Goal: Task Accomplishment & Management: Manage account settings

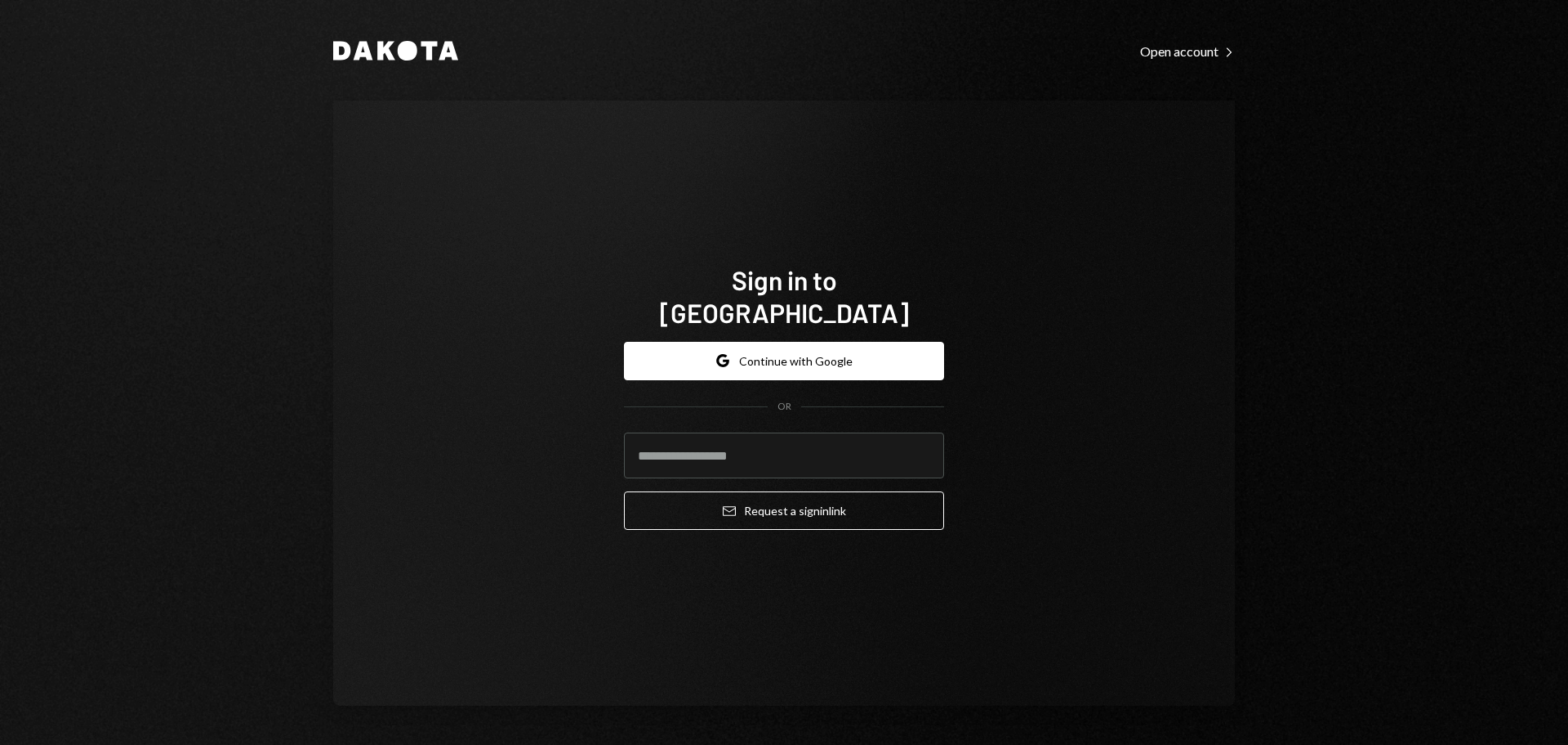
click at [0, 744] on com-1password-button at bounding box center [0, 745] width 0 height 0
type input "**********"
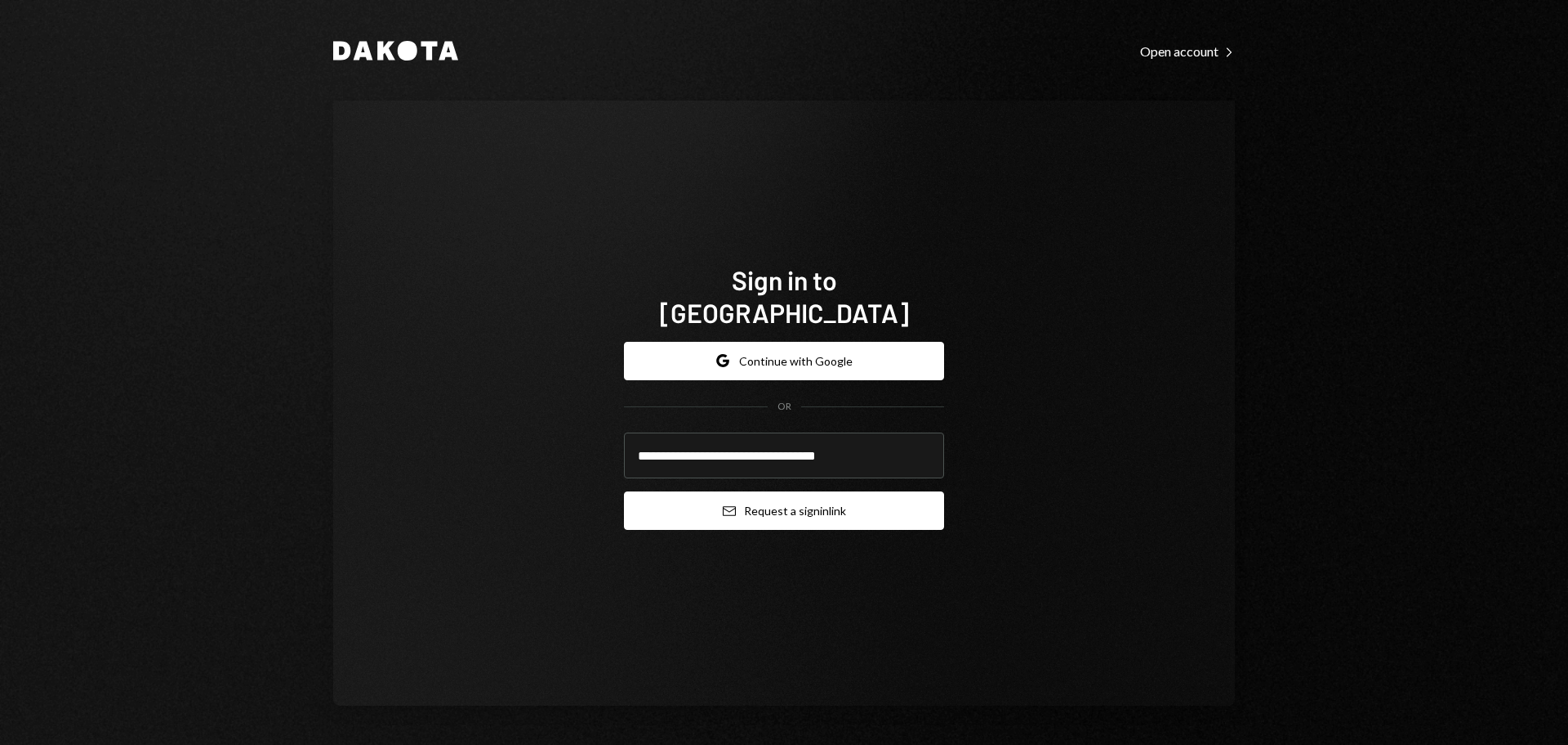
click at [746, 497] on button "Email Request a sign in link" at bounding box center [784, 510] width 320 height 38
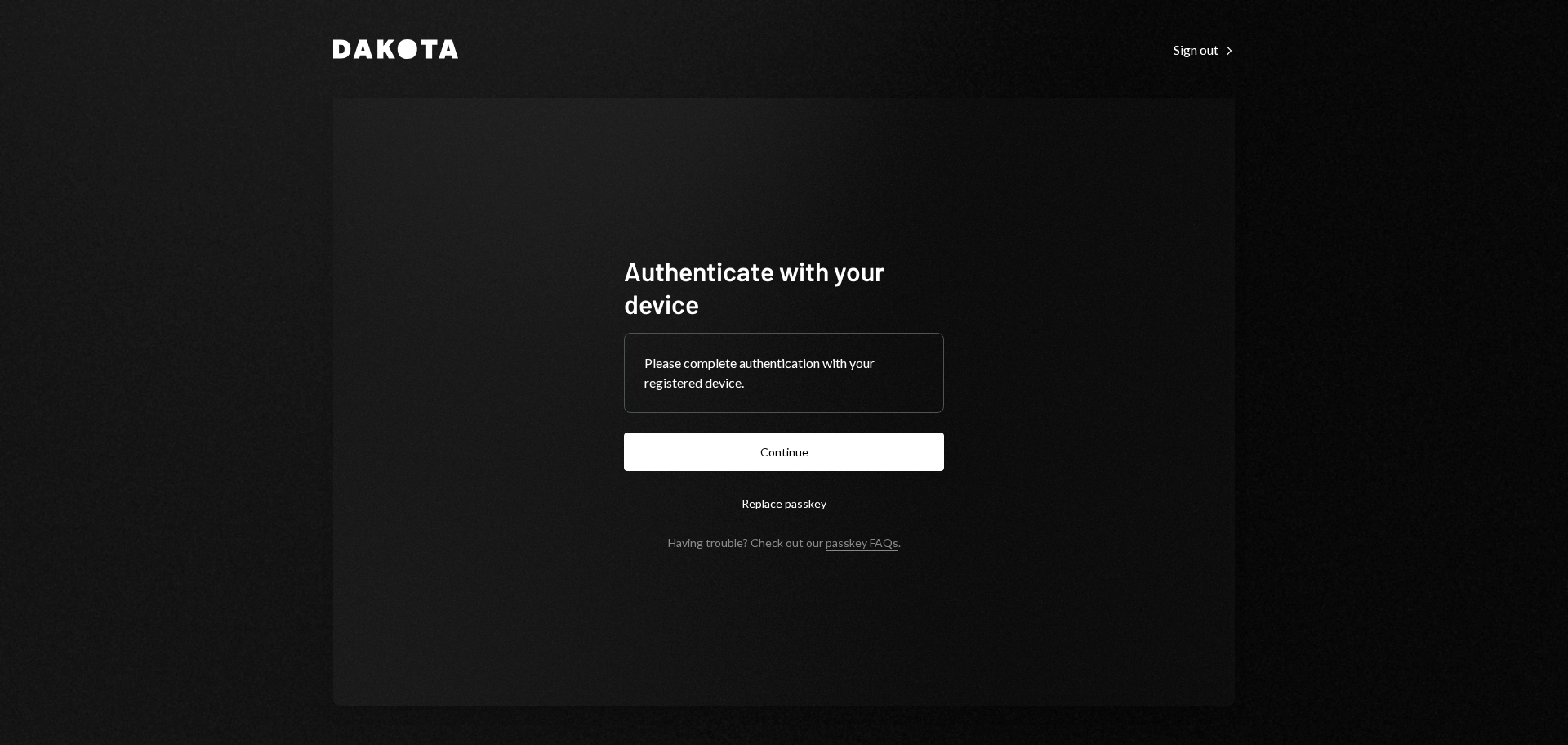
click at [780, 464] on button "Continue" at bounding box center [784, 451] width 320 height 38
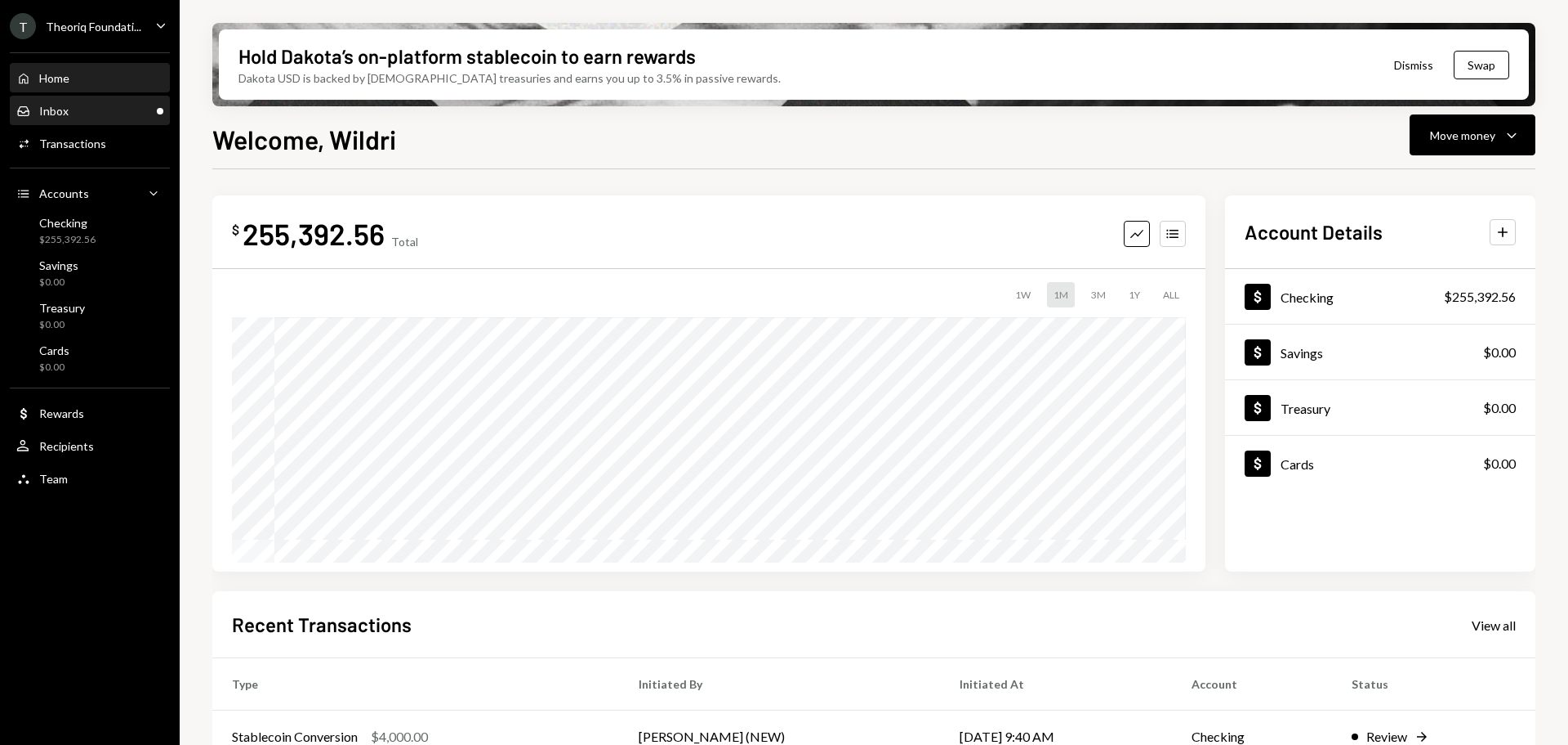
click at [138, 109] on div "Inbox Inbox" at bounding box center [89, 110] width 147 height 14
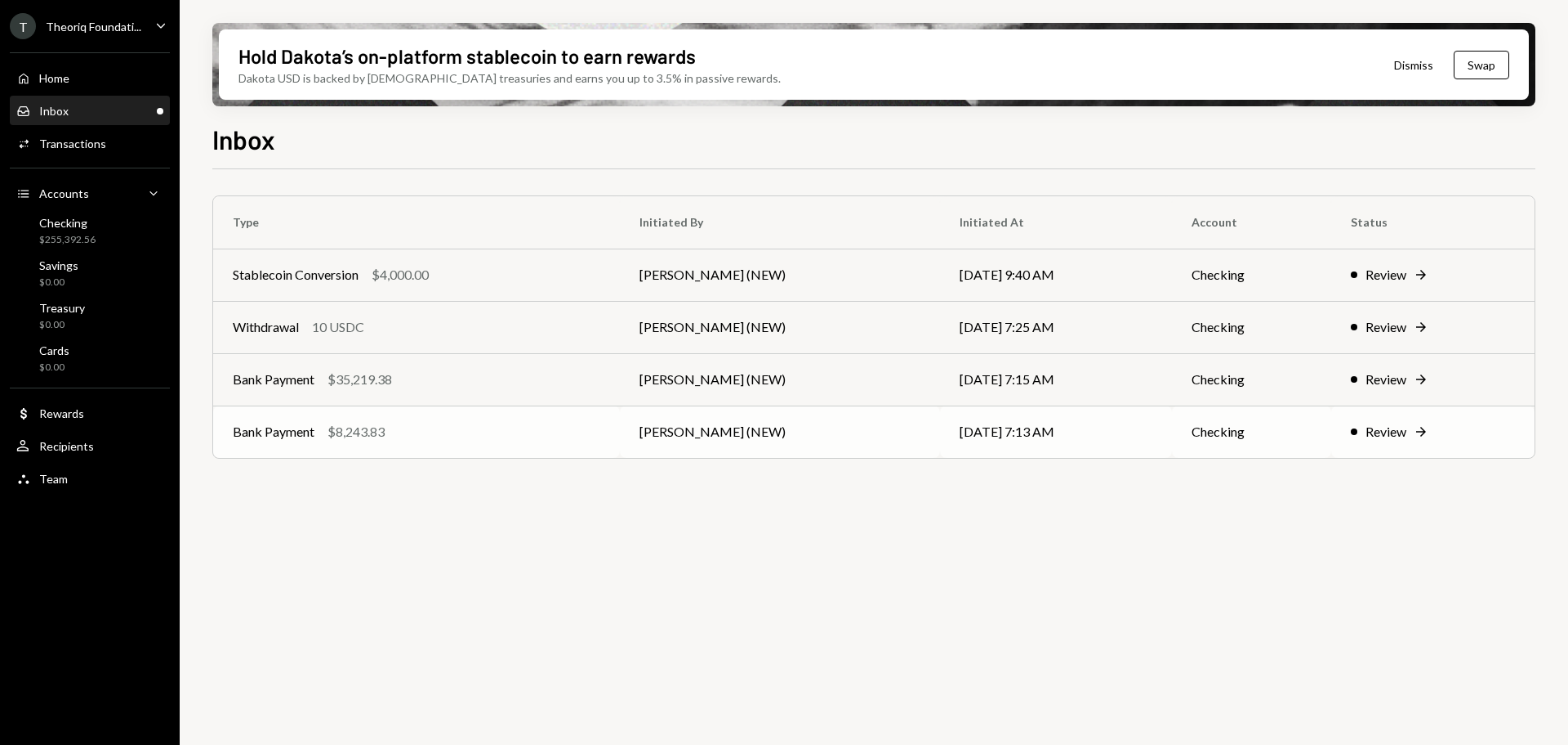
click at [803, 433] on td "[PERSON_NAME] (NEW)" at bounding box center [779, 432] width 320 height 53
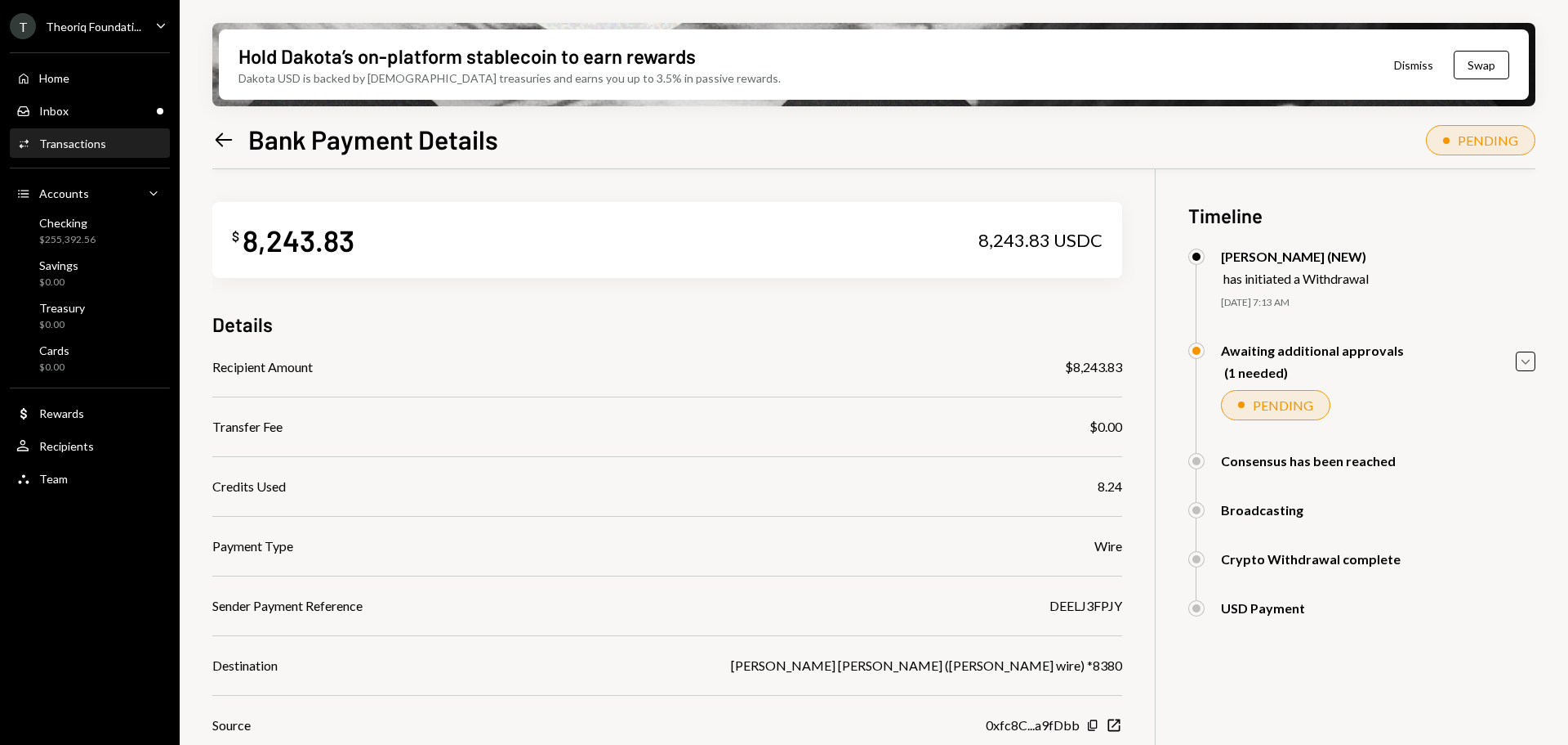
scroll to position [155, 0]
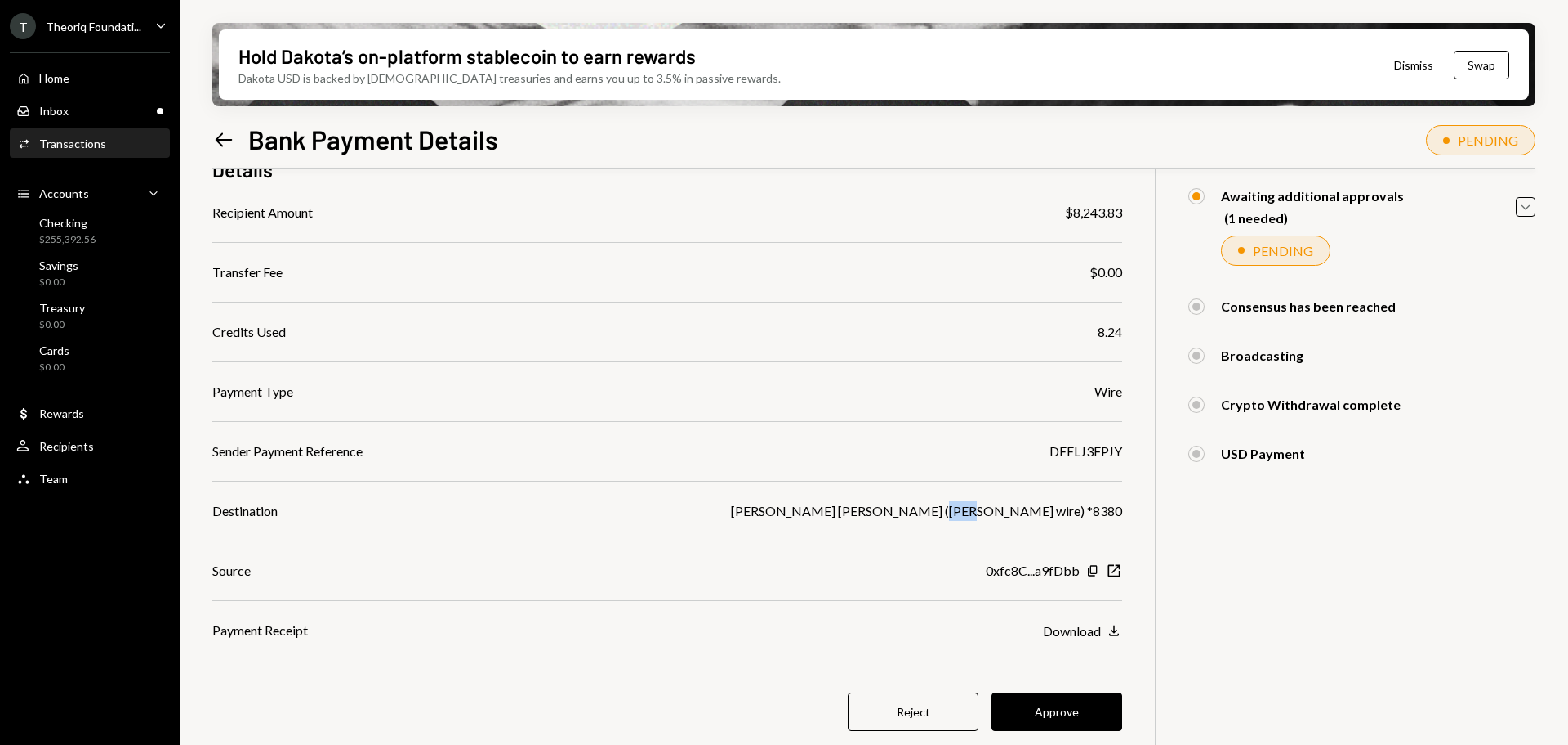
drag, startPoint x: 1129, startPoint y: 508, endPoint x: 1091, endPoint y: 509, distance: 38.0
click at [1091, 509] on div "$ 8,243.83 8,243.83 USDC Details Recipient Amount $8,243.83 Transfer Fee $0.00 …" at bounding box center [874, 398] width 1324 height 768
click at [74, 448] on div "Recipients" at bounding box center [66, 446] width 54 height 14
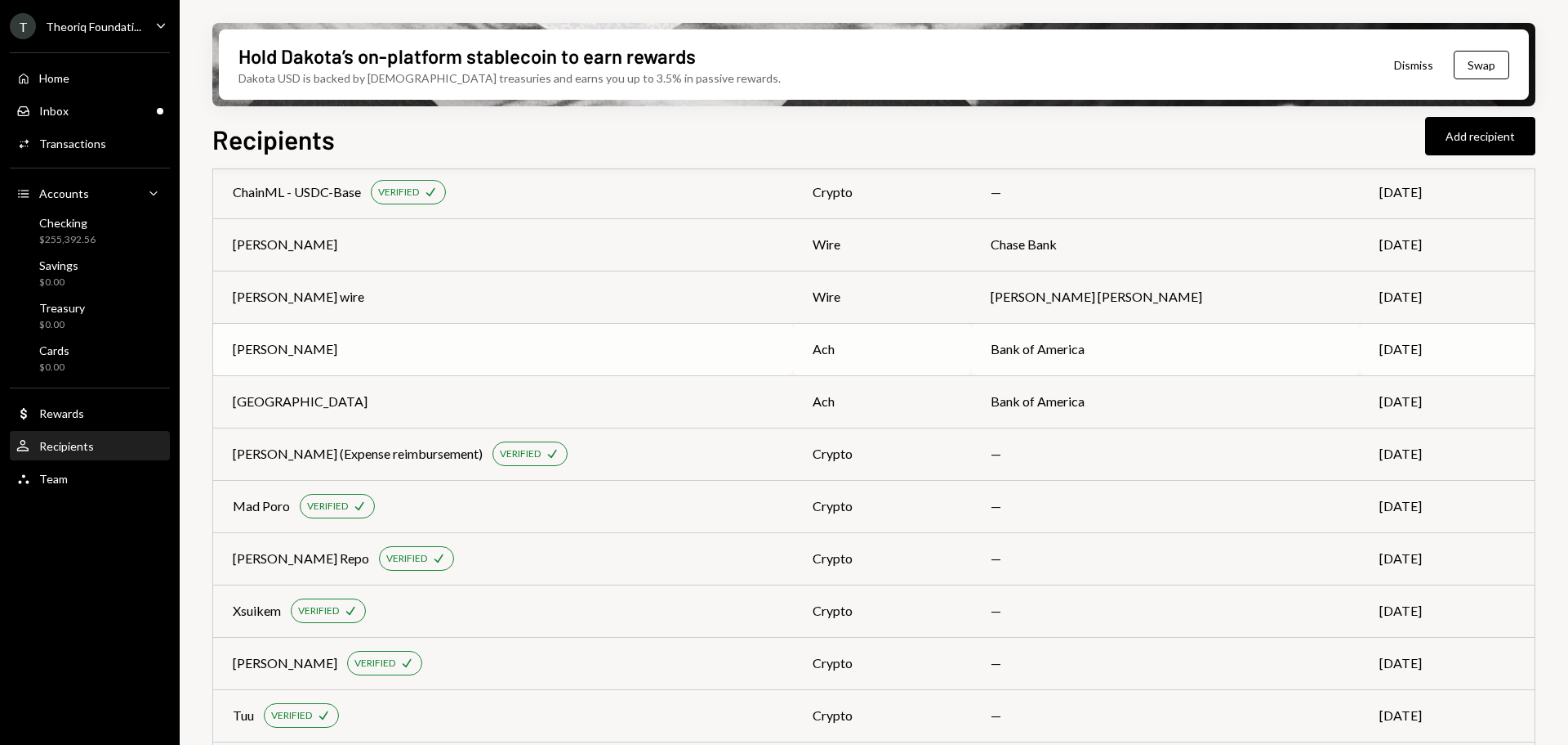
scroll to position [82, 0]
click at [910, 298] on div "wire" at bounding box center [881, 297] width 138 height 20
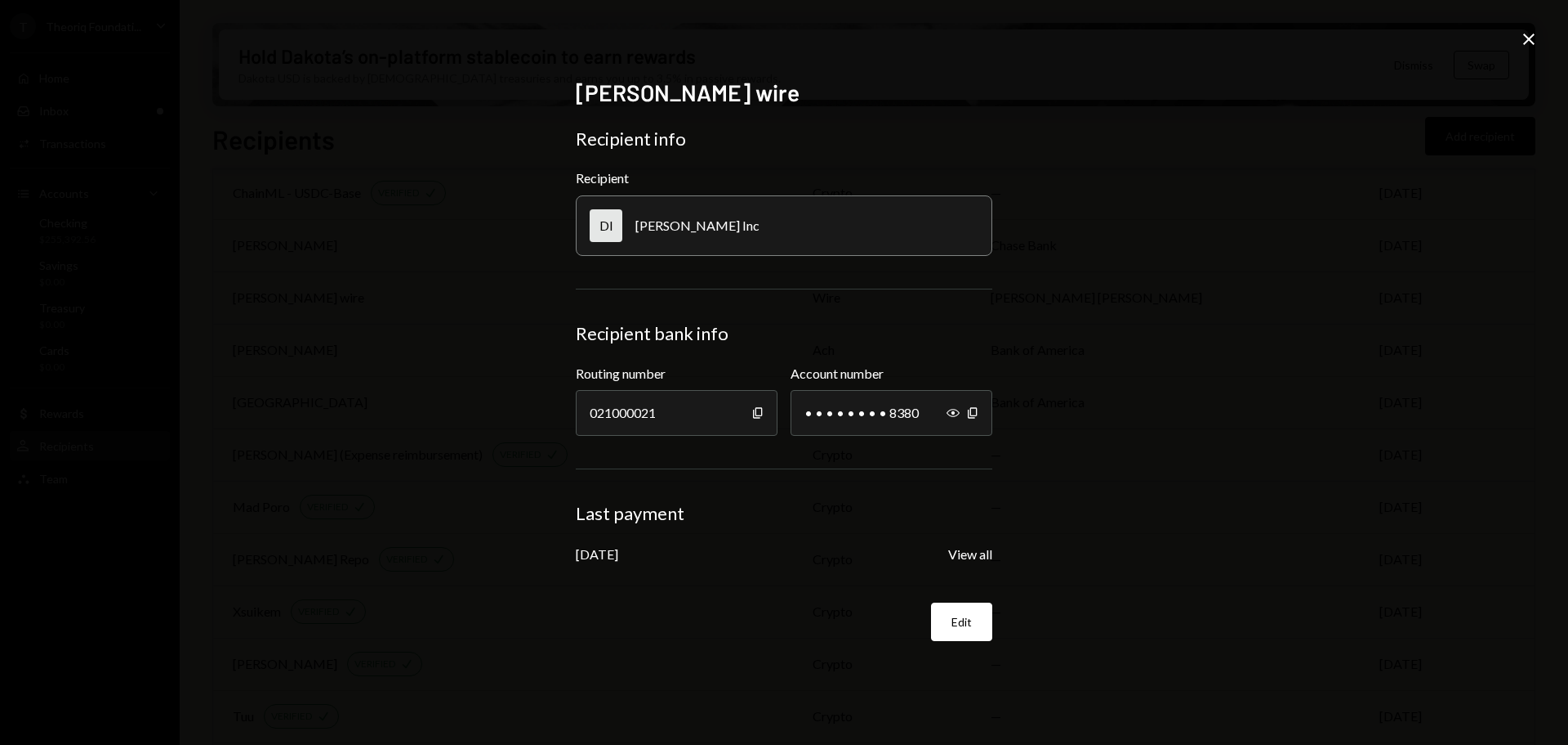
click at [1531, 34] on icon "Close" at bounding box center [1529, 39] width 20 height 20
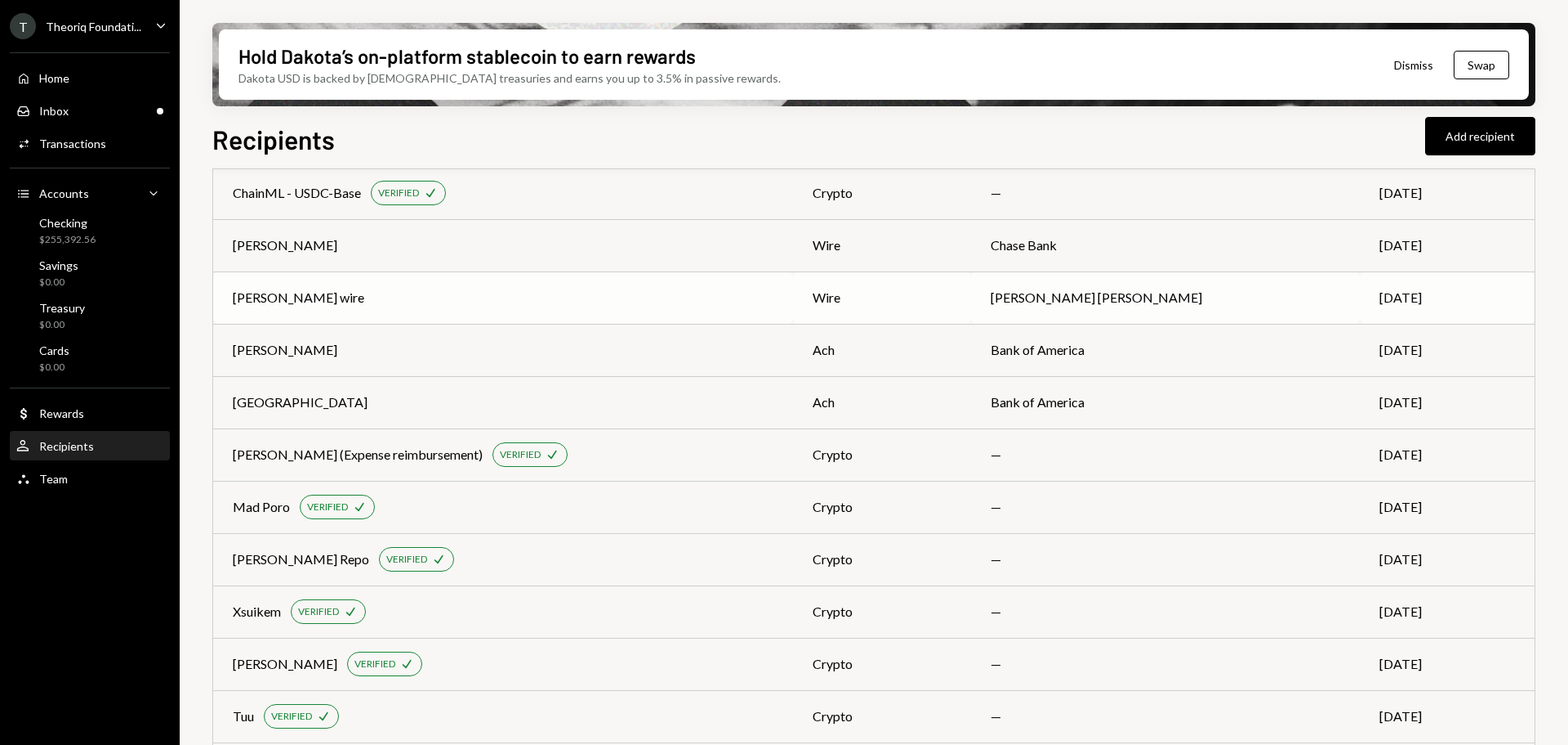
click at [751, 295] on div "Deel wire" at bounding box center [503, 297] width 541 height 20
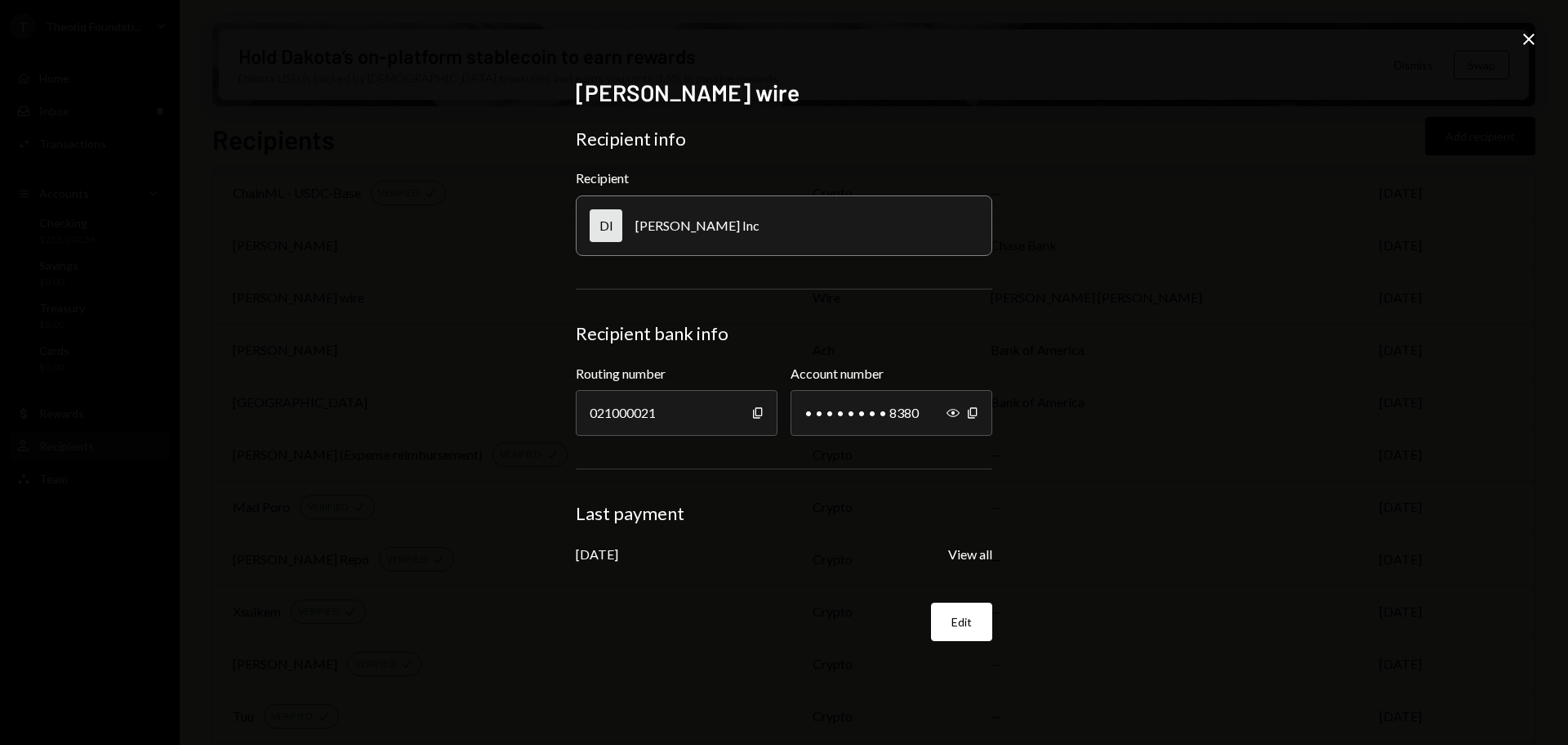
click at [762, 405] on div "Copy" at bounding box center [757, 413] width 13 height 46
click at [756, 409] on icon "button" at bounding box center [757, 412] width 9 height 11
drag, startPoint x: 951, startPoint y: 411, endPoint x: 972, endPoint y: 408, distance: 21.2
click at [951, 411] on icon "Show" at bounding box center [953, 412] width 13 height 13
click at [972, 408] on icon "button" at bounding box center [972, 412] width 9 height 11
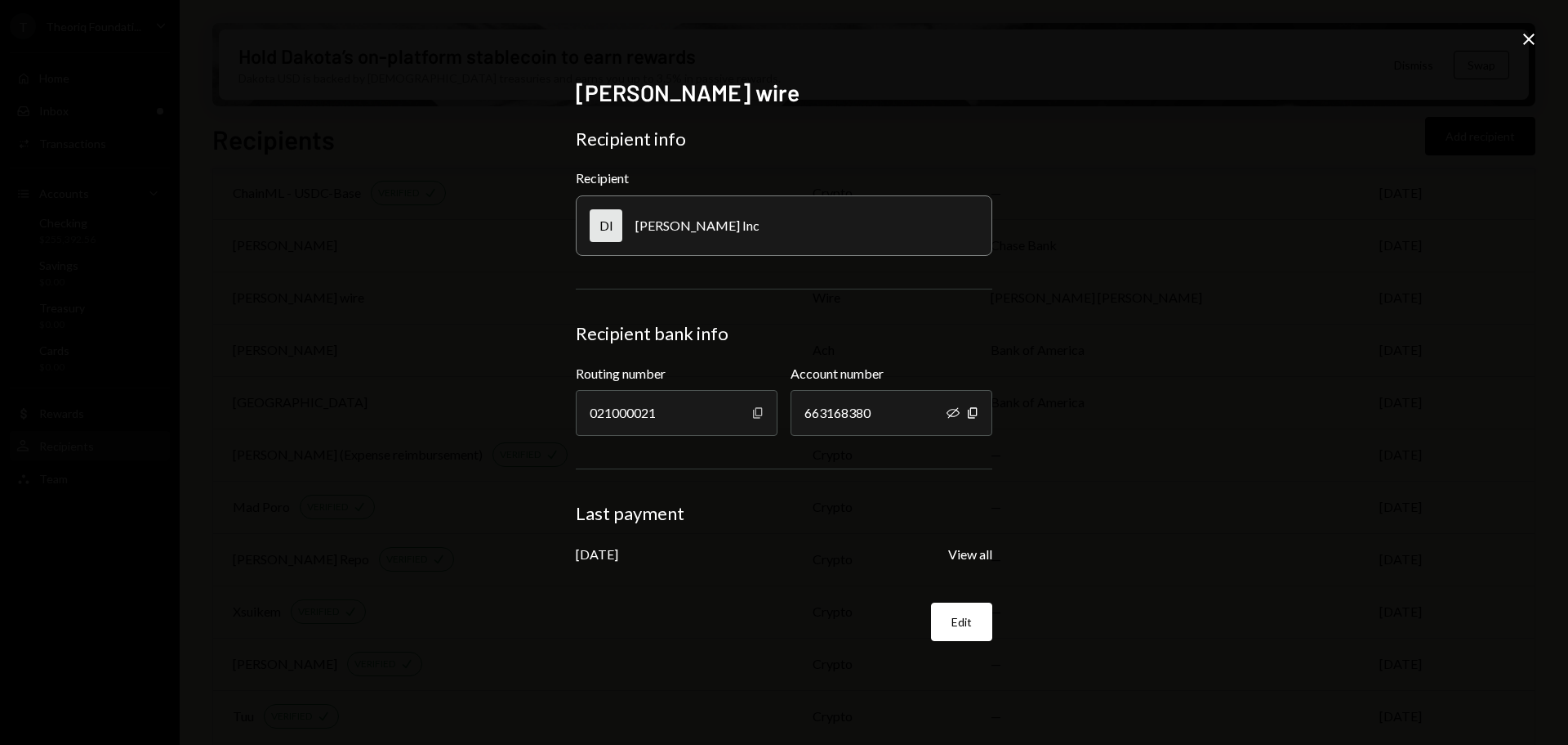
click at [758, 413] on icon "Copy" at bounding box center [757, 412] width 13 height 13
click at [1521, 32] on icon "Close" at bounding box center [1529, 39] width 20 height 20
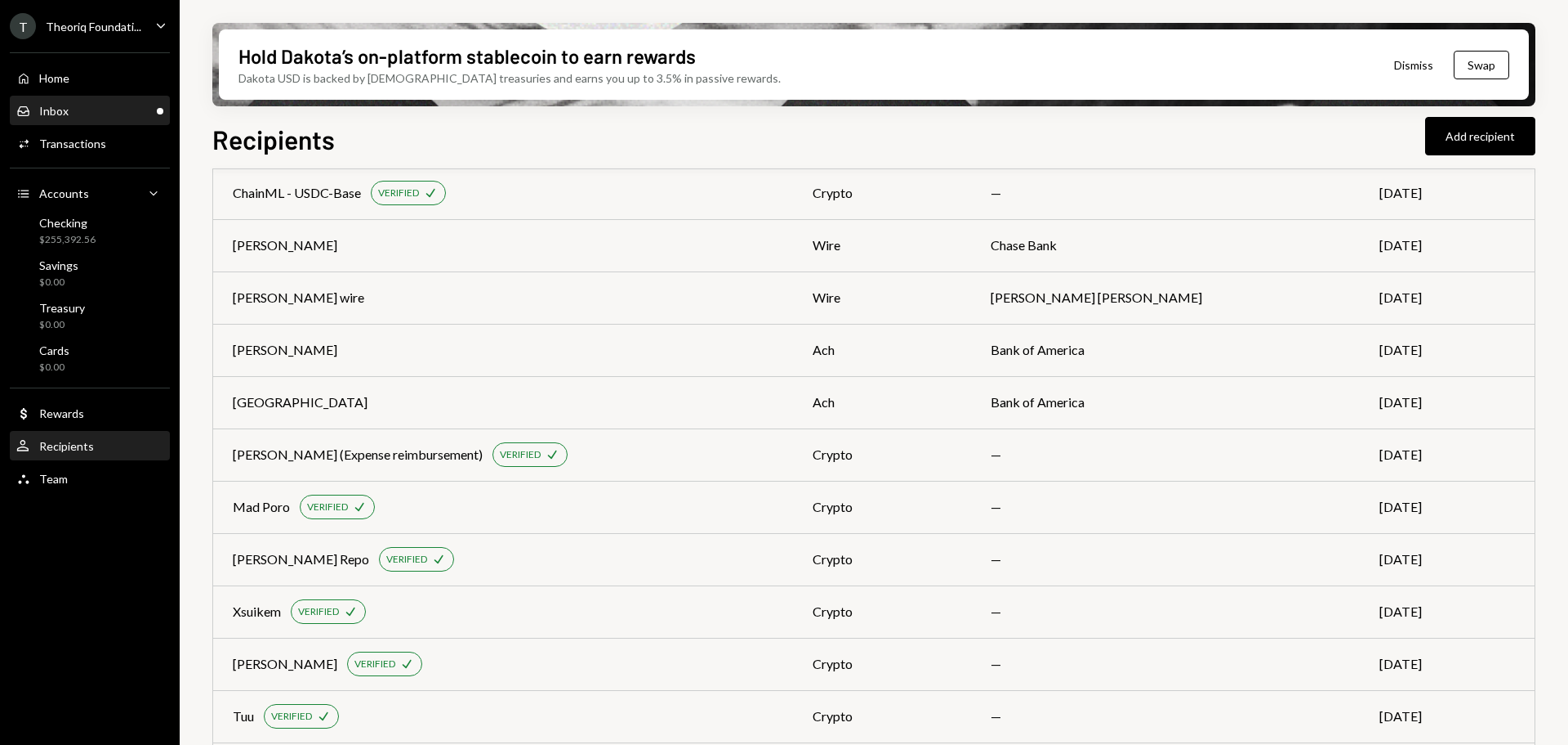
click at [88, 114] on div "Inbox Inbox" at bounding box center [89, 110] width 147 height 14
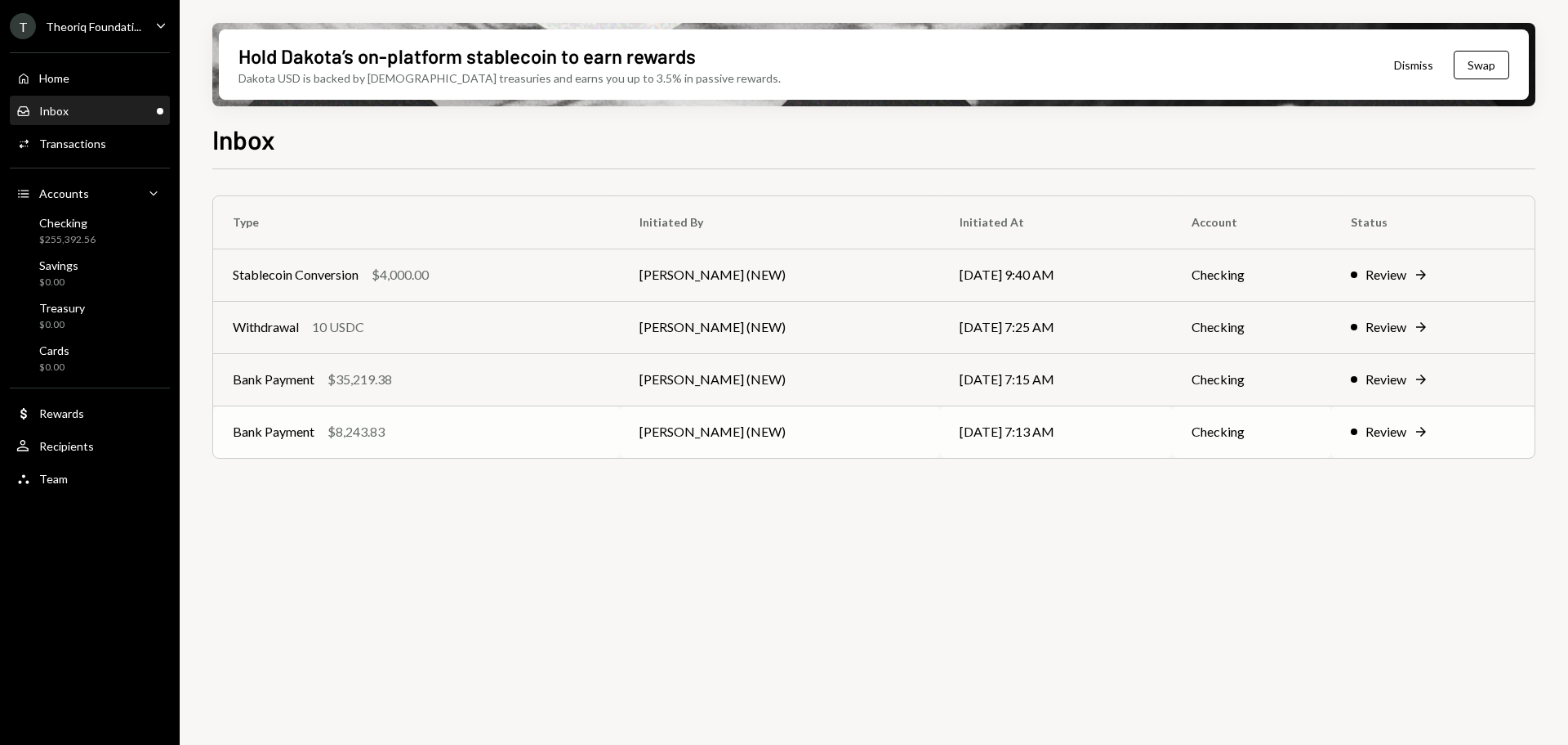
click at [753, 422] on td "[PERSON_NAME] (NEW)" at bounding box center [779, 432] width 320 height 53
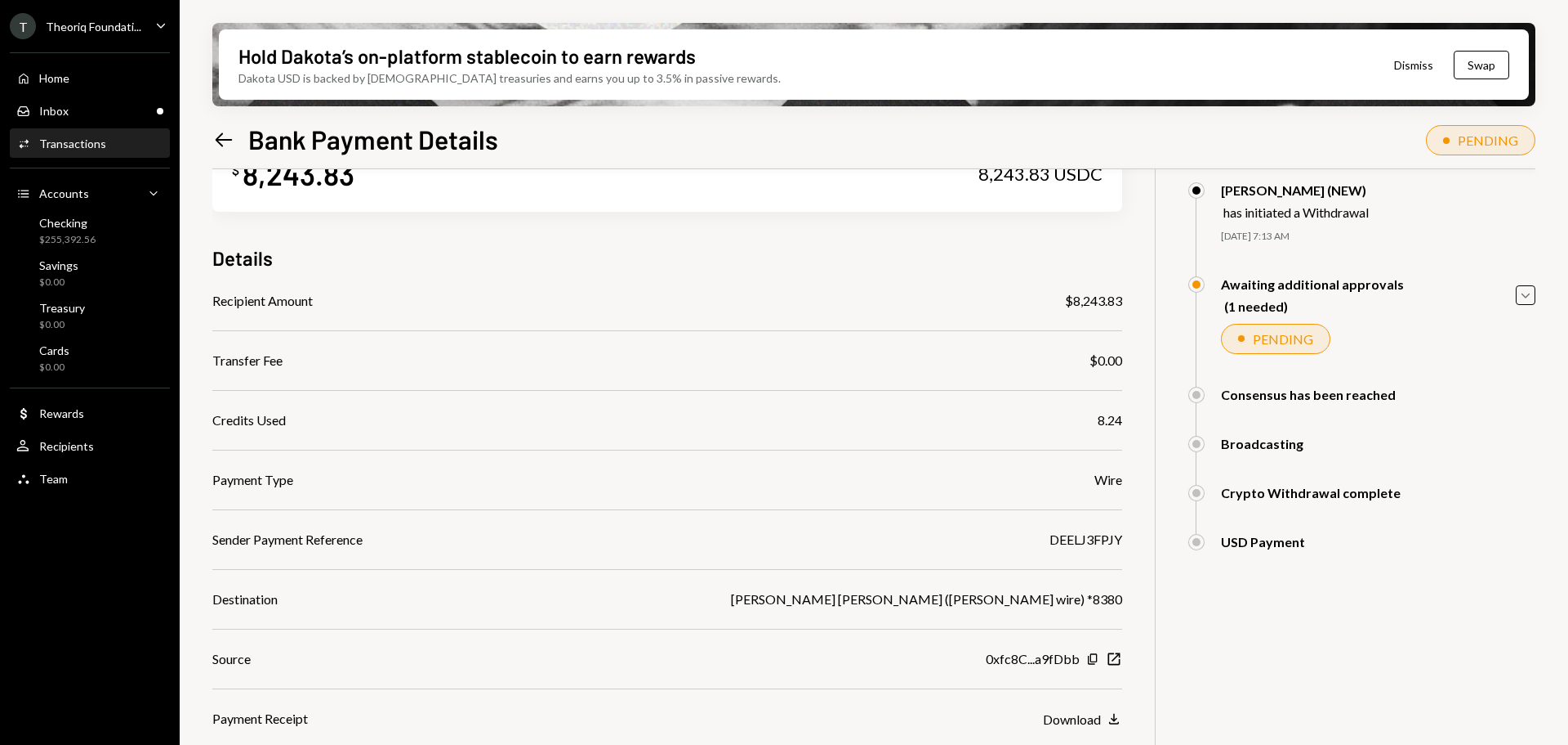
scroll to position [155, 0]
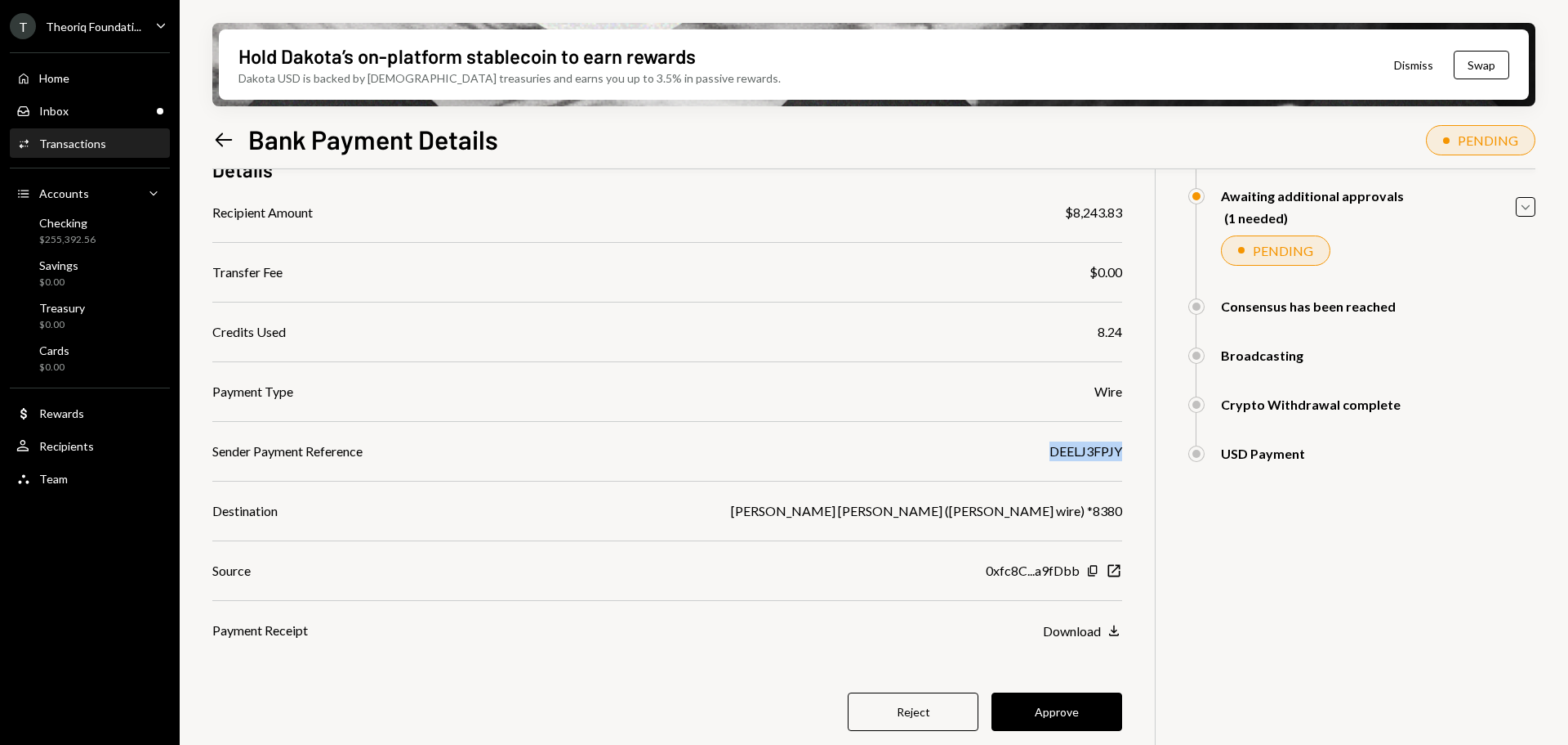
drag, startPoint x: 1048, startPoint y: 453, endPoint x: 1124, endPoint y: 446, distance: 76.3
click at [1124, 446] on div "$ 8,243.83 8,243.83 USDC Details Recipient Amount $8,243.83 Transfer Fee $0.00 …" at bounding box center [874, 398] width 1324 height 768
copy div "DEELJ3FPJY"
click at [1048, 702] on button "Approve" at bounding box center [1057, 711] width 131 height 38
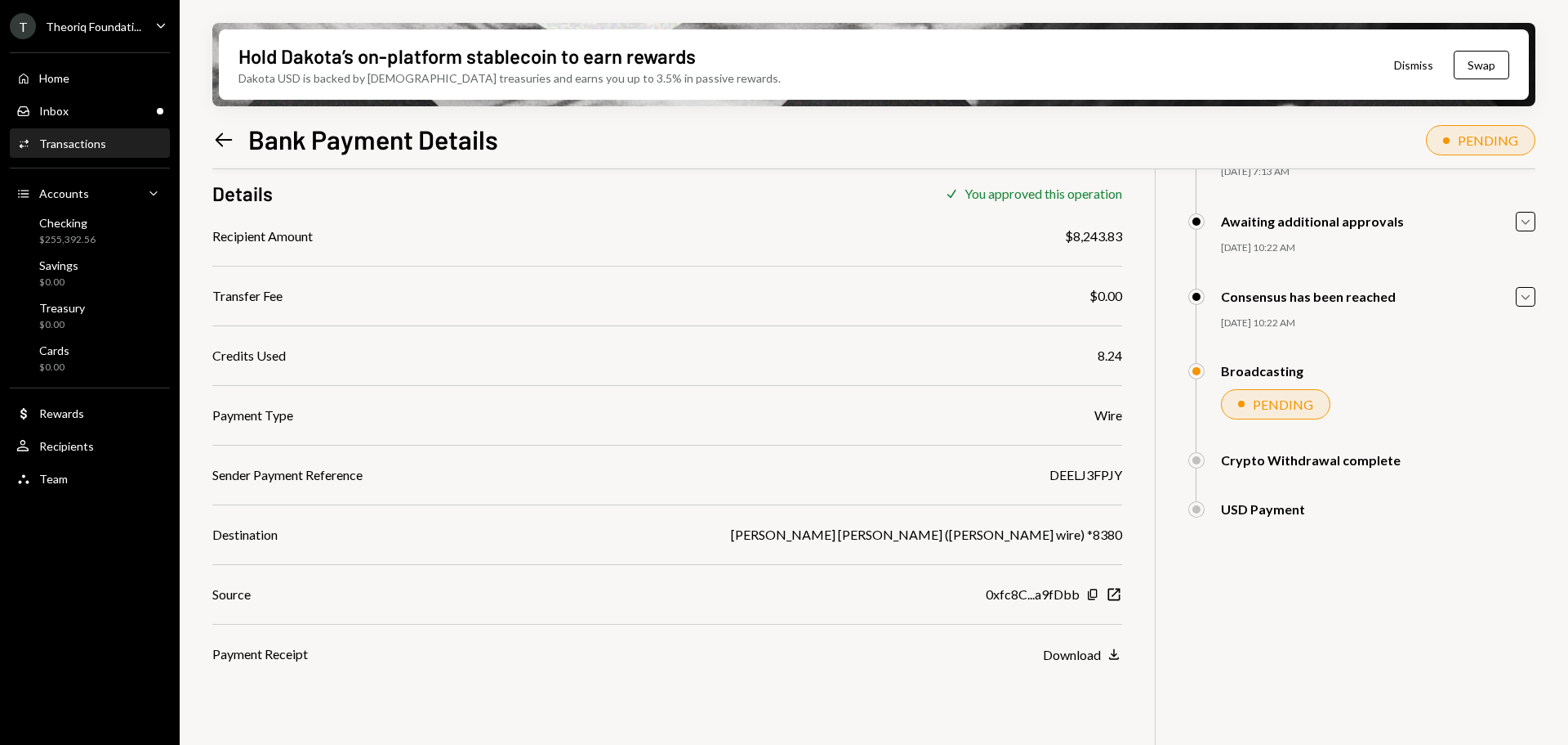
scroll to position [131, 0]
click at [72, 119] on div "Inbox Inbox" at bounding box center [89, 111] width 147 height 28
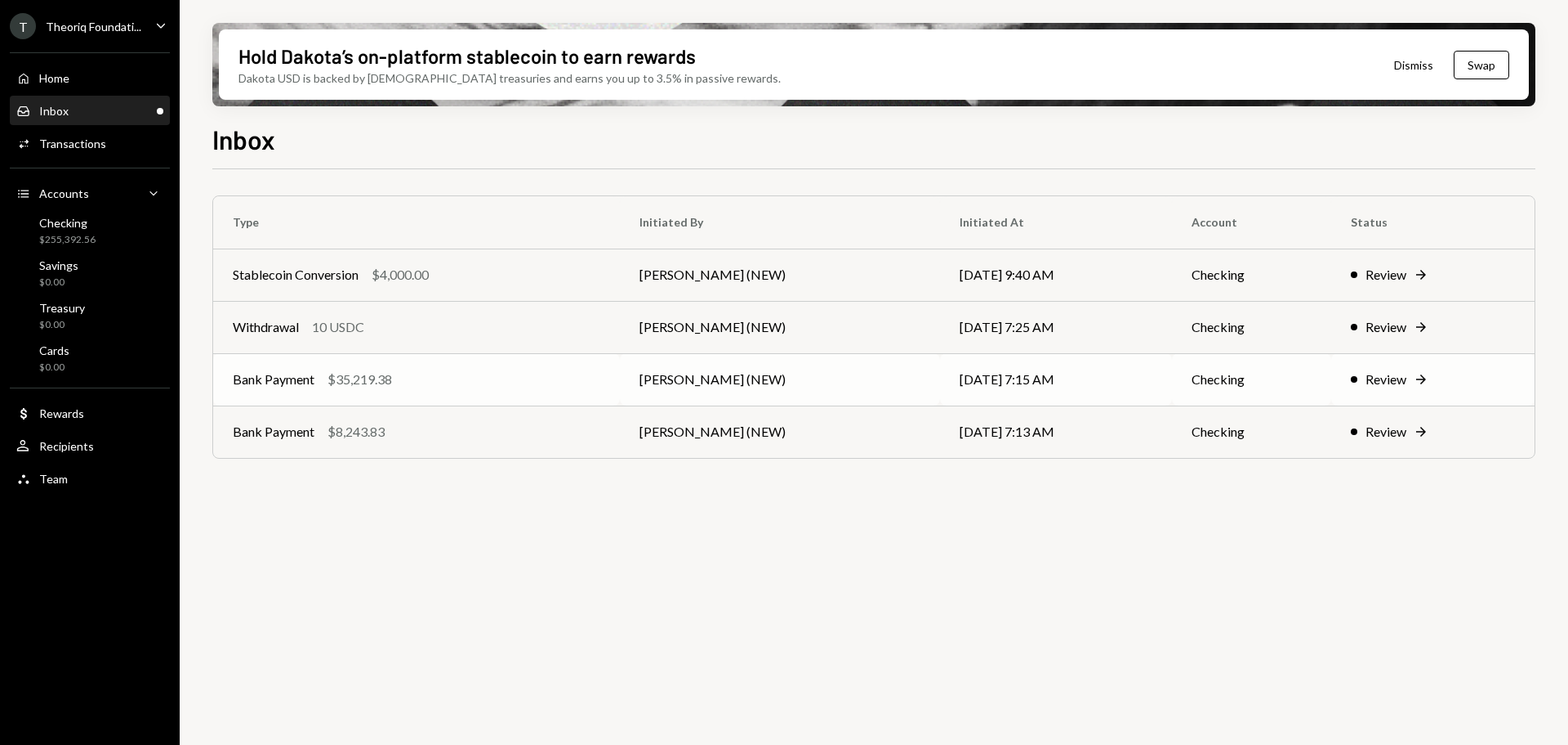
click at [481, 383] on div "Bank Payment $35,219.38" at bounding box center [416, 379] width 368 height 20
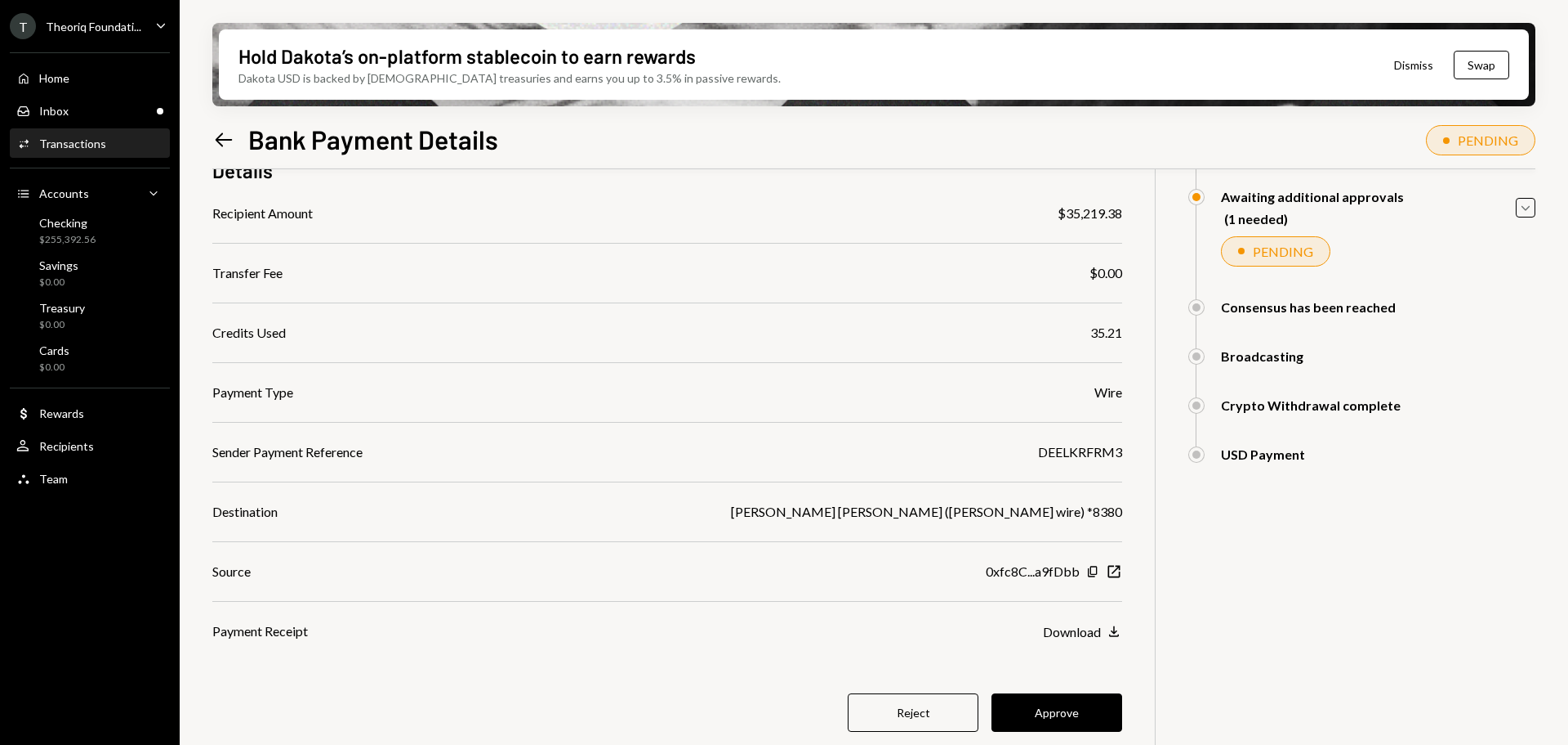
scroll to position [155, 0]
drag, startPoint x: 1121, startPoint y: 211, endPoint x: 1062, endPoint y: 218, distance: 59.4
click at [1062, 218] on div "$35,219.38" at bounding box center [1090, 212] width 65 height 20
copy div "35,219.38"
drag, startPoint x: 1037, startPoint y: 449, endPoint x: 1105, endPoint y: 454, distance: 68.2
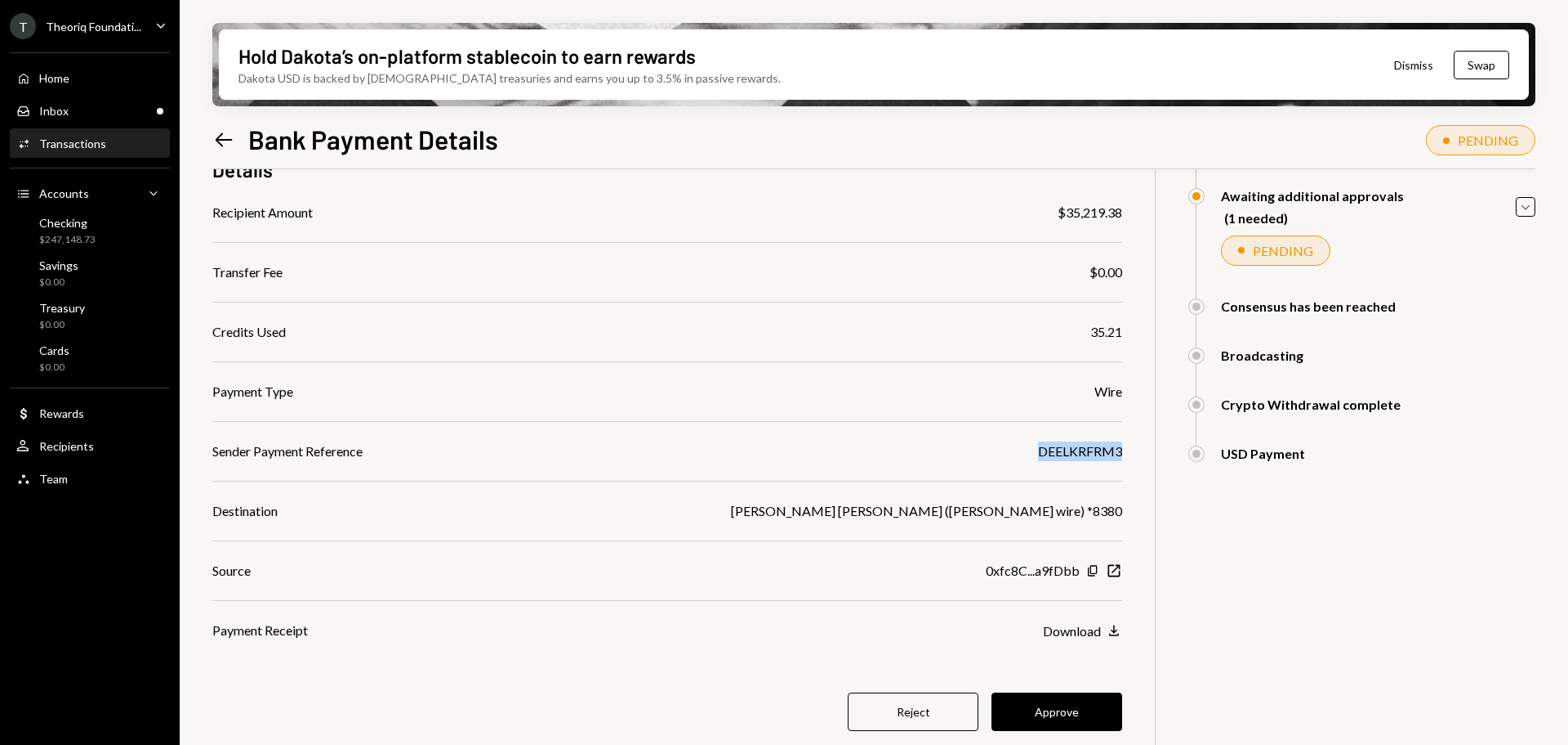
click at [1121, 455] on div "DEELKRFRM3" at bounding box center [1080, 451] width 84 height 20
copy div "DEELKRFRM3"
click at [1068, 710] on button "Approve" at bounding box center [1057, 711] width 131 height 38
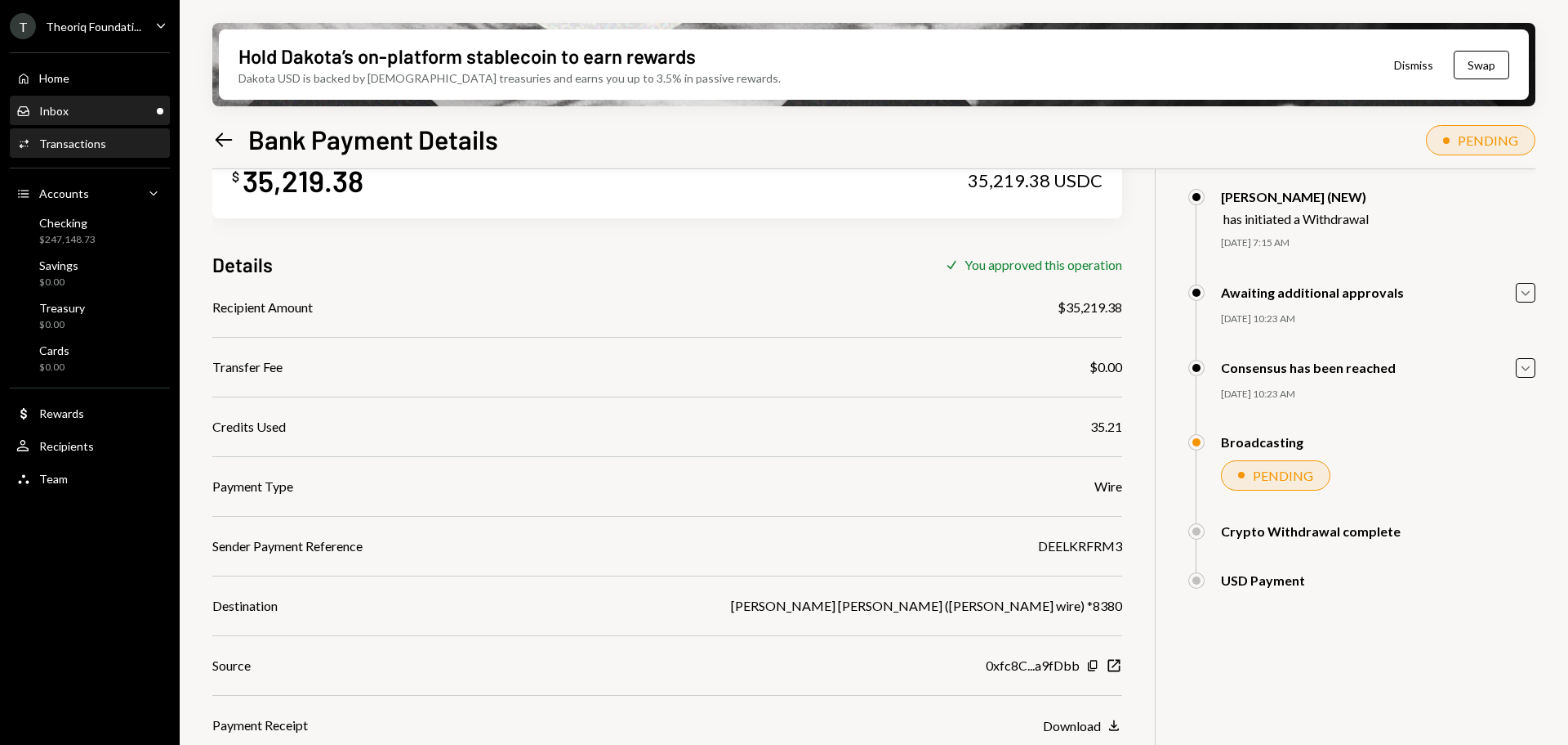
scroll to position [0, 0]
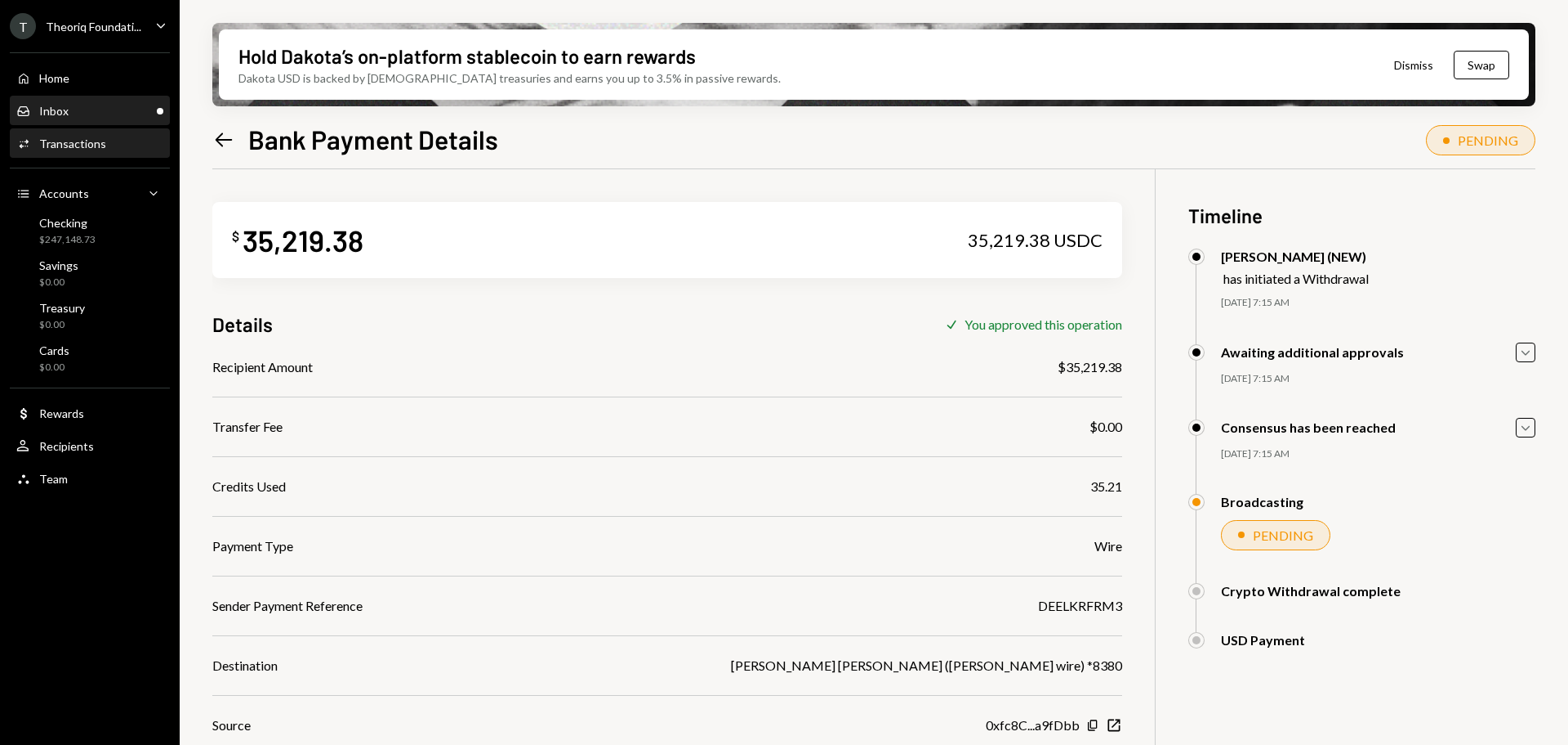
click at [113, 113] on div "Inbox Inbox" at bounding box center [89, 110] width 147 height 14
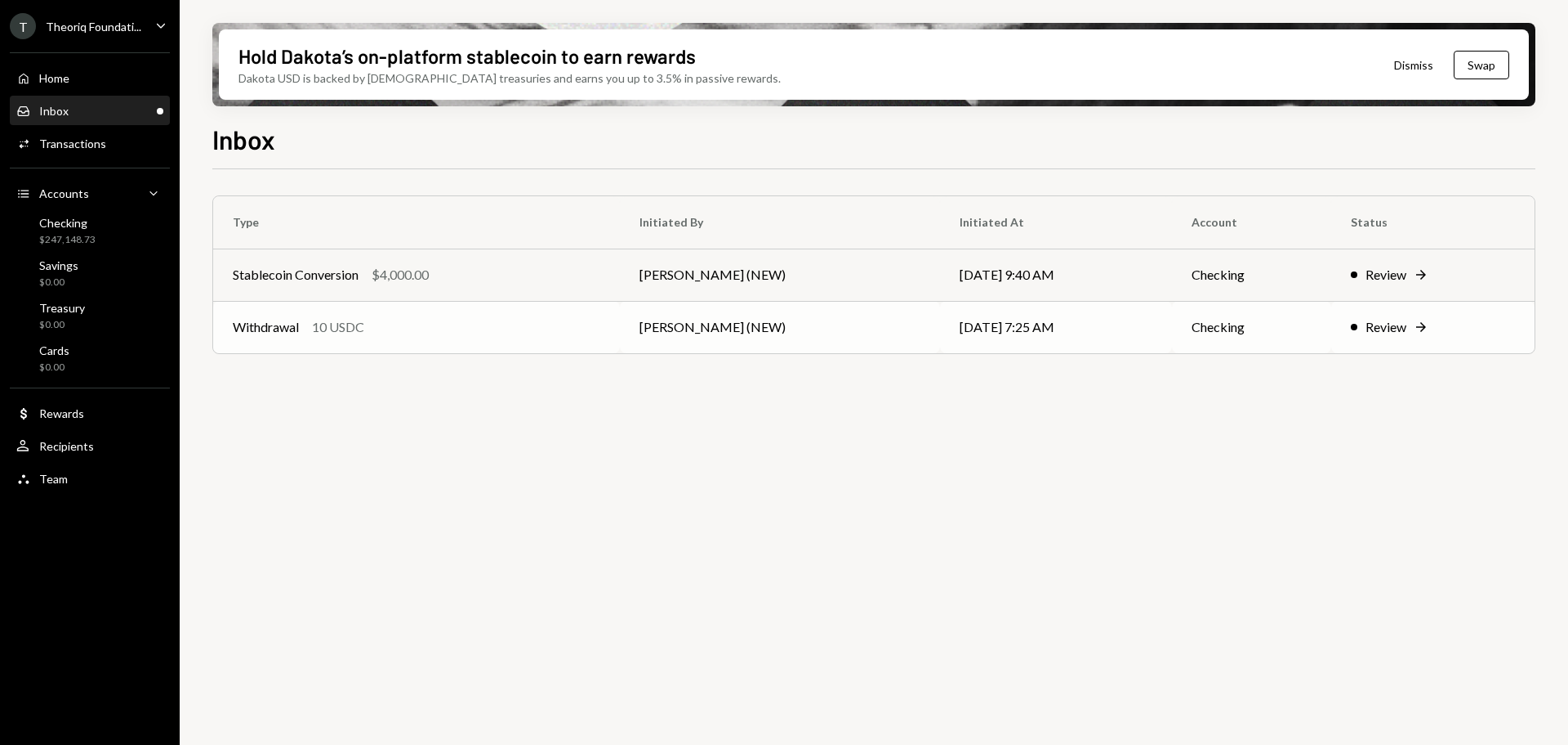
click at [569, 334] on div "Withdrawal 10 USDC" at bounding box center [416, 326] width 368 height 20
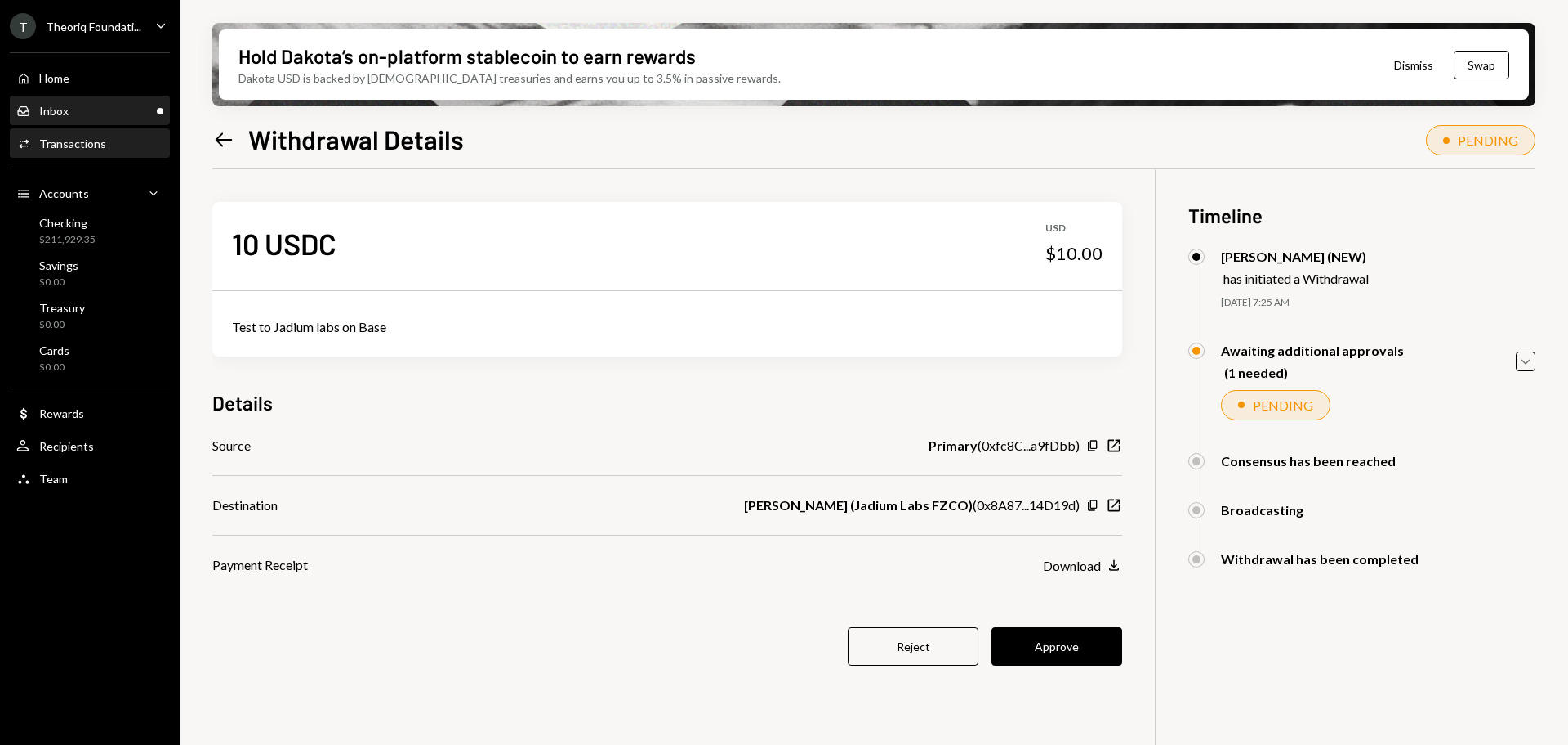
click at [76, 113] on div "Inbox Inbox" at bounding box center [89, 110] width 147 height 14
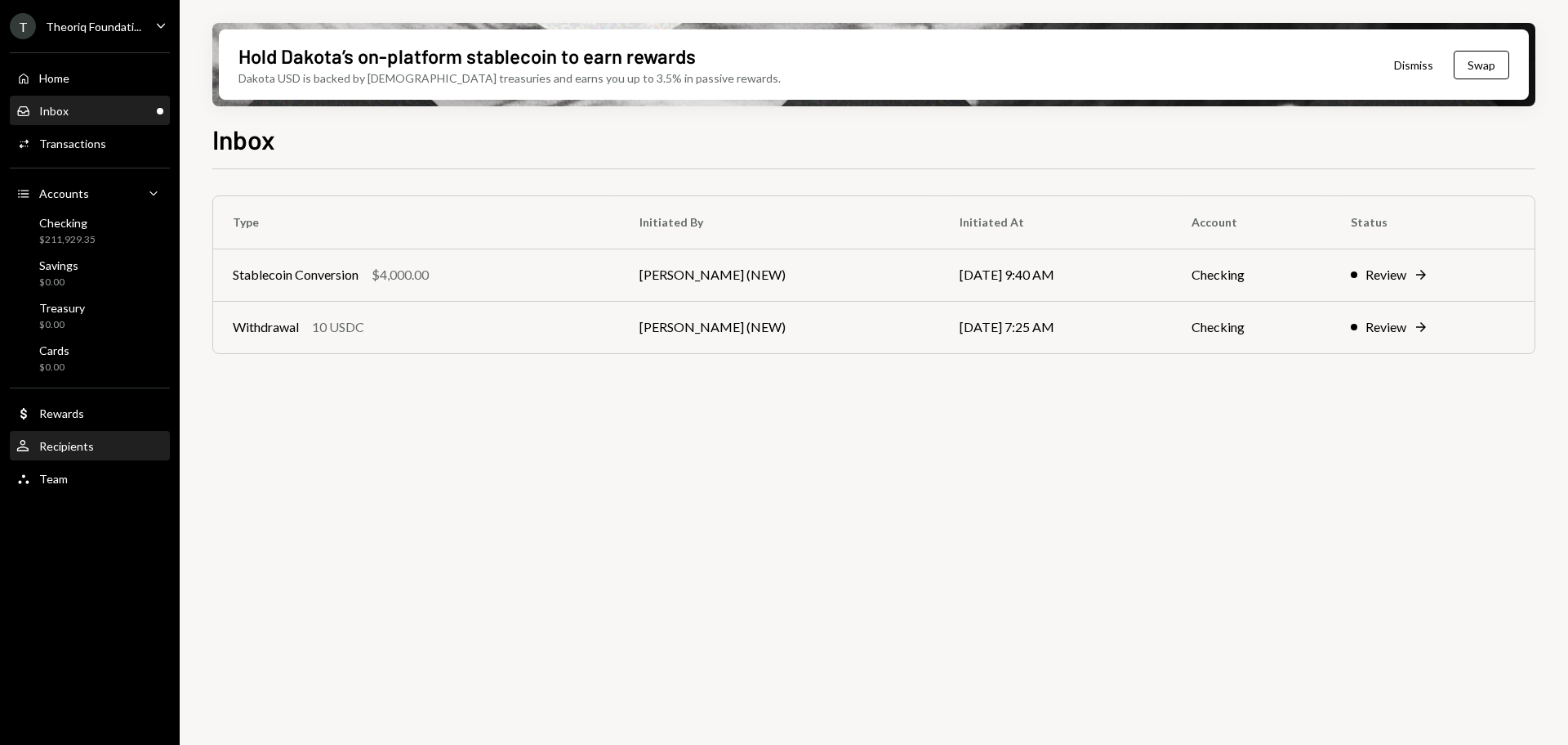
click at [93, 443] on div "User Recipients" at bounding box center [89, 446] width 147 height 14
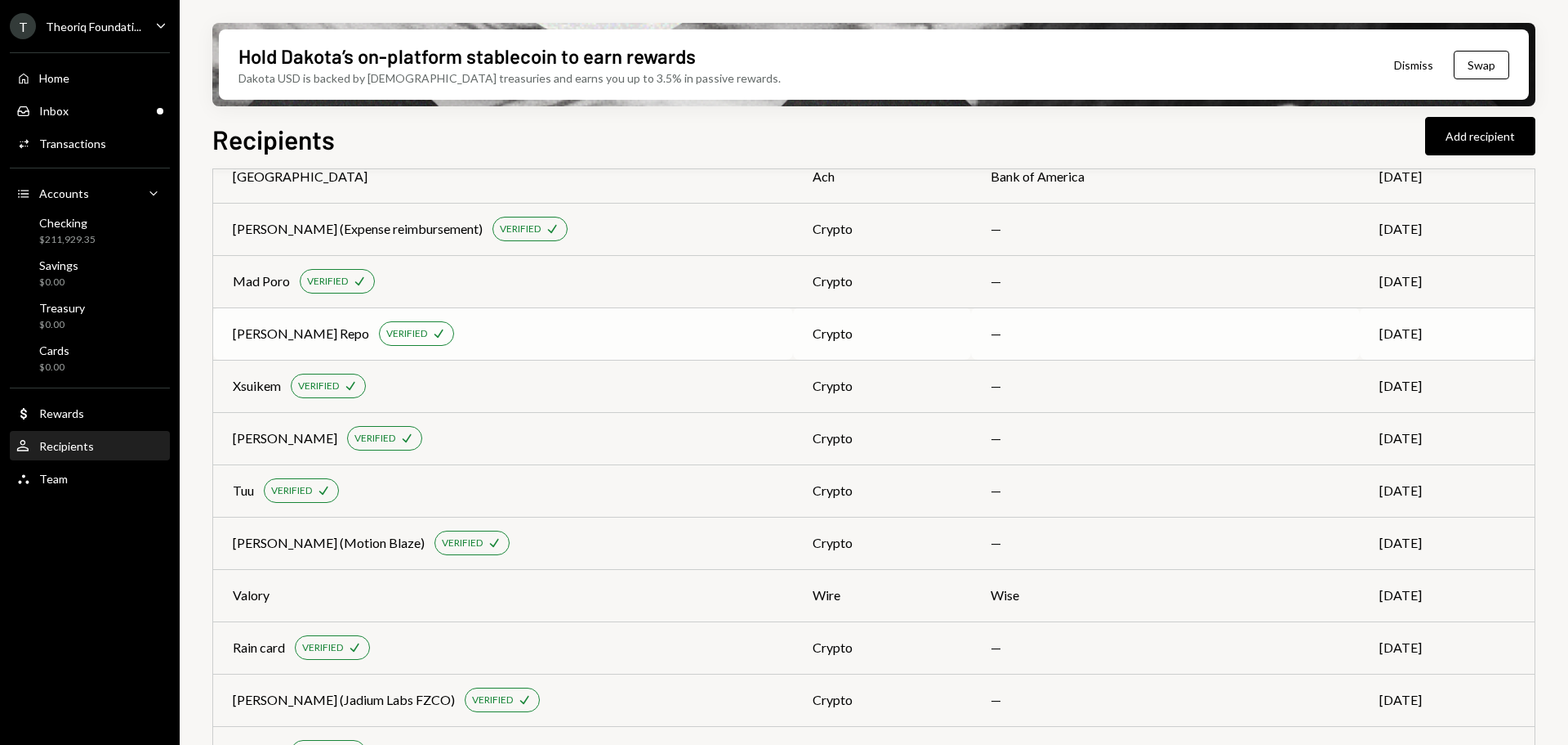
scroll to position [560, 0]
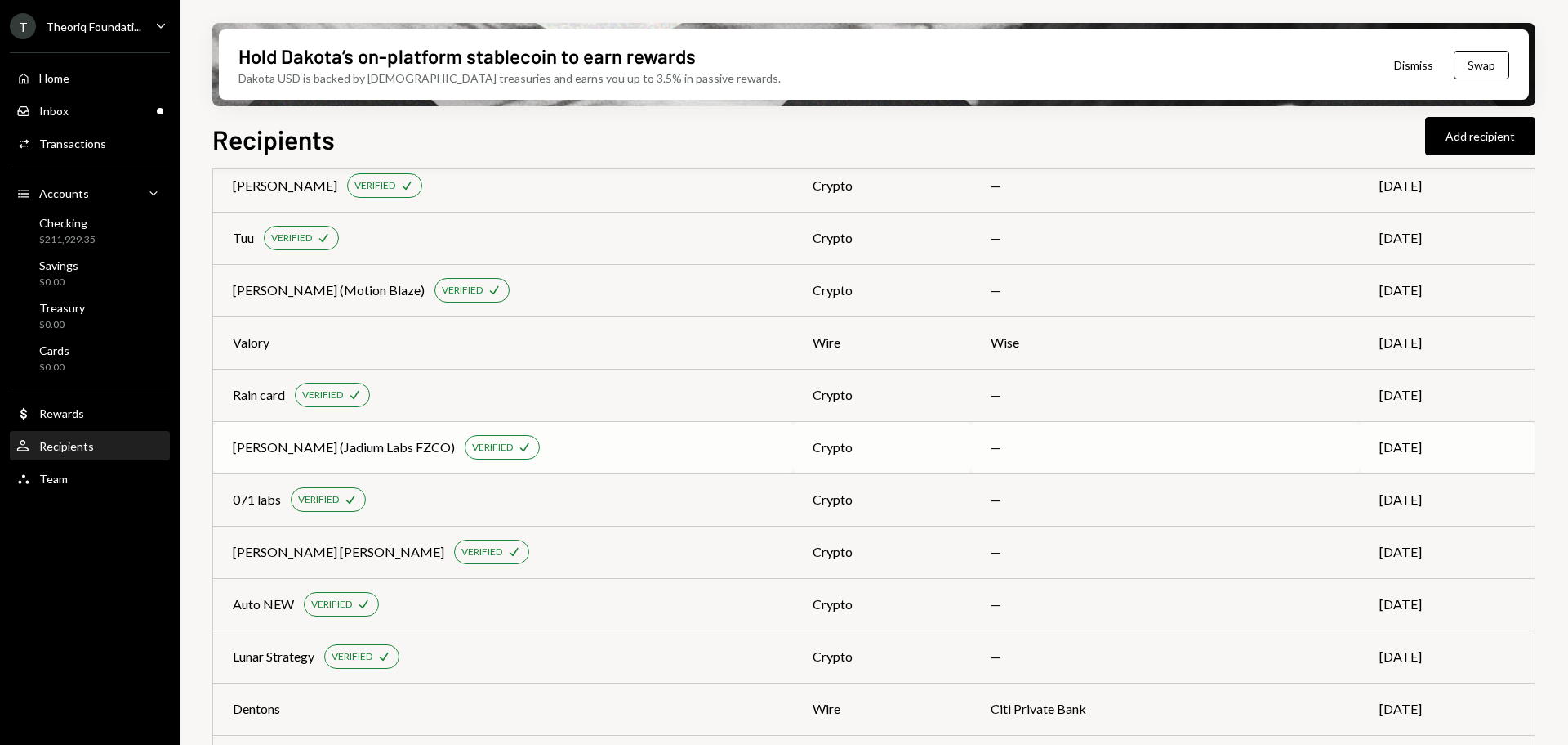
click at [370, 444] on div "Jeremy (Jadium Labs FZCO)" at bounding box center [344, 447] width 222 height 20
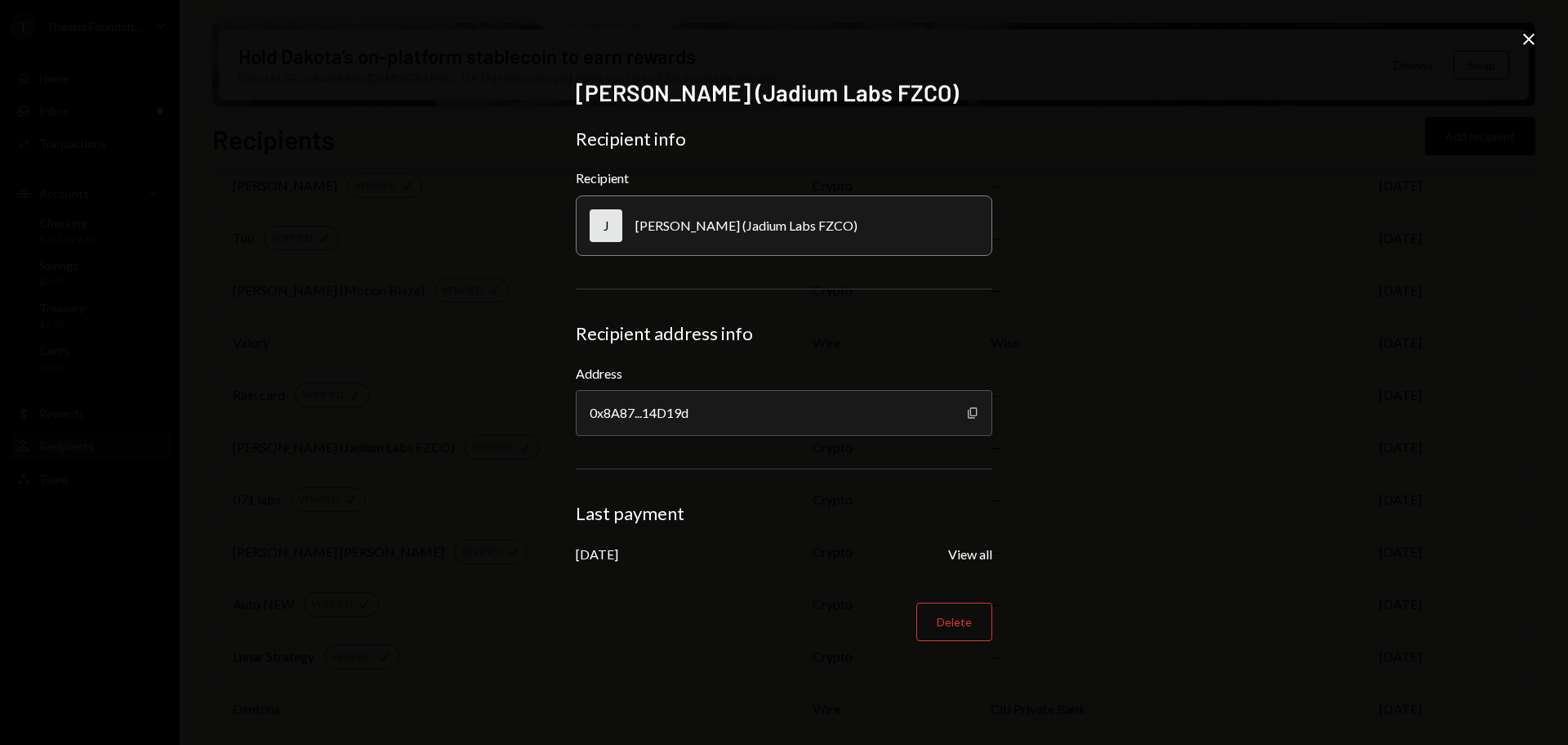
click at [969, 412] on icon "Copy" at bounding box center [972, 412] width 13 height 13
click at [1529, 35] on icon "Close" at bounding box center [1529, 39] width 20 height 20
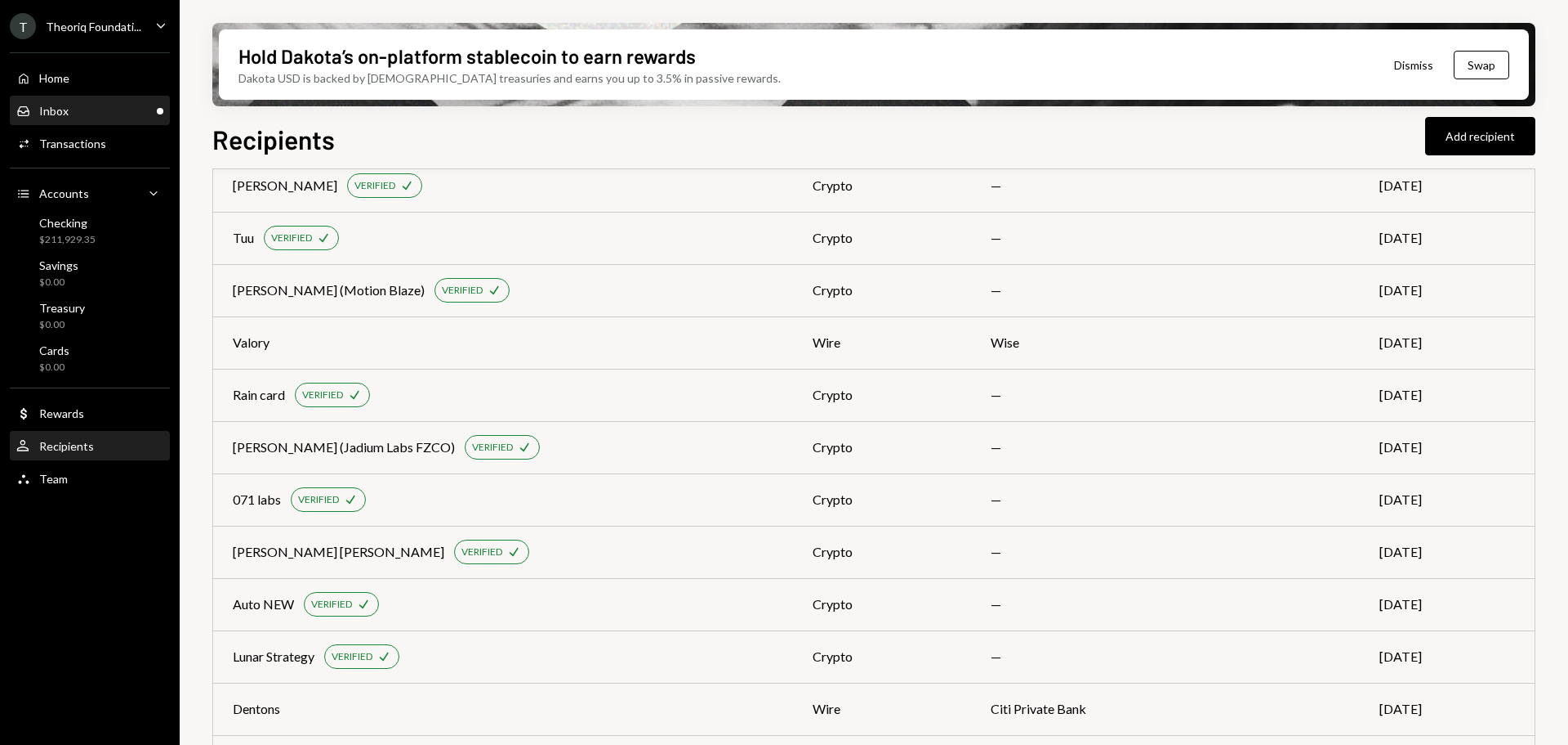
click at [112, 117] on div "Inbox Inbox" at bounding box center [89, 110] width 147 height 14
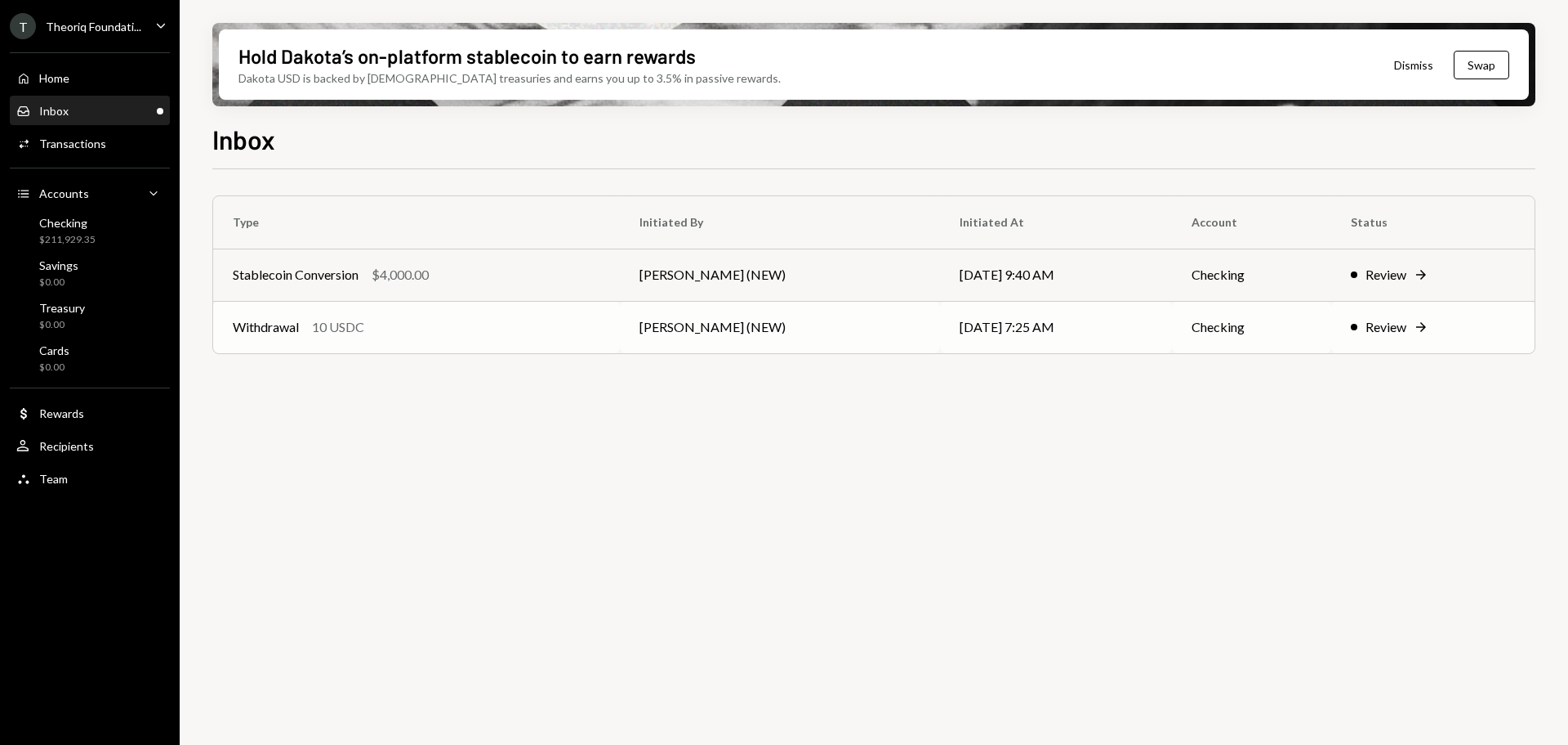
click at [653, 320] on td "[PERSON_NAME] (NEW)" at bounding box center [779, 327] width 320 height 53
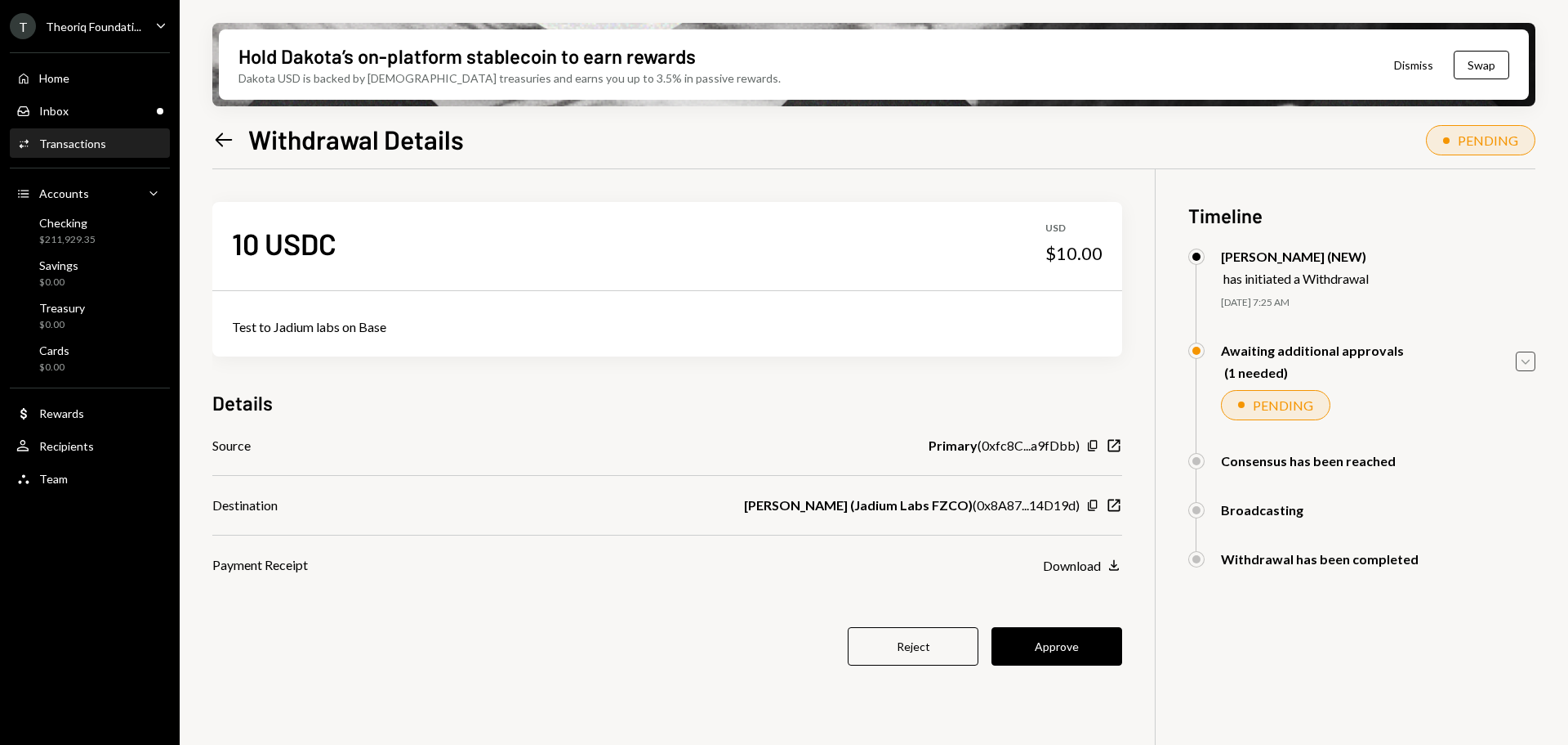
click at [1527, 364] on icon "Caret Down" at bounding box center [1526, 361] width 18 height 18
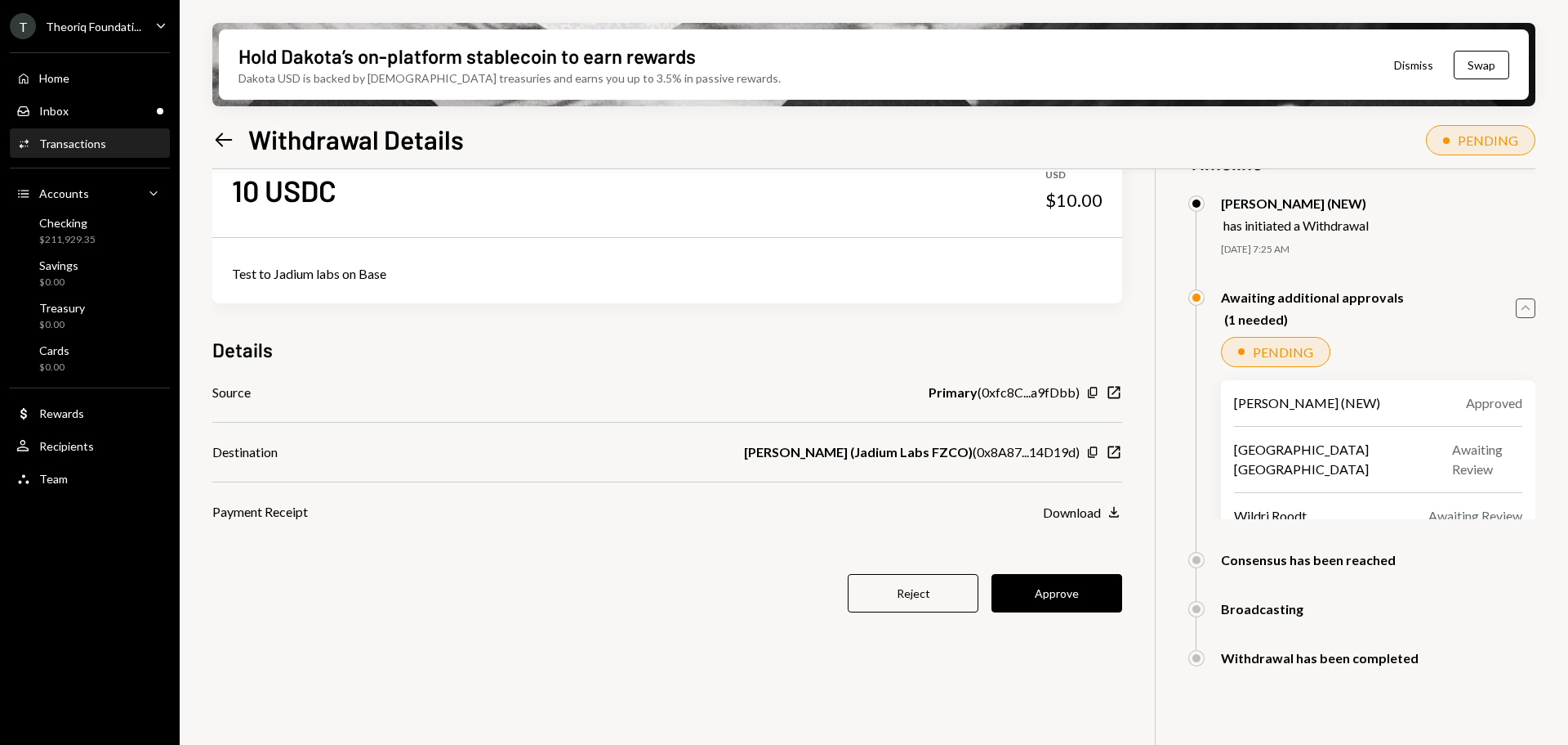
scroll to position [82, 0]
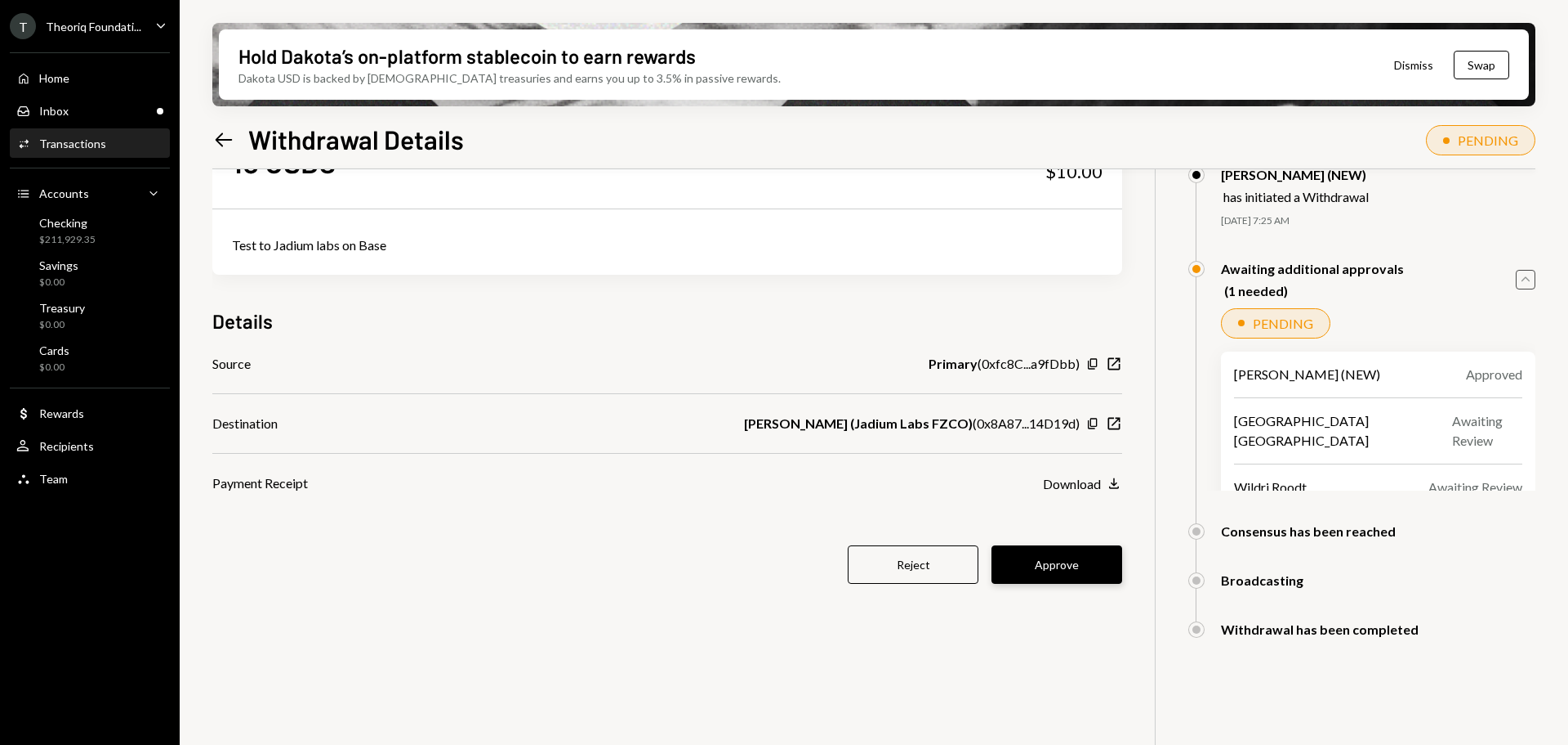
click at [1061, 566] on button "Approve" at bounding box center [1057, 564] width 131 height 38
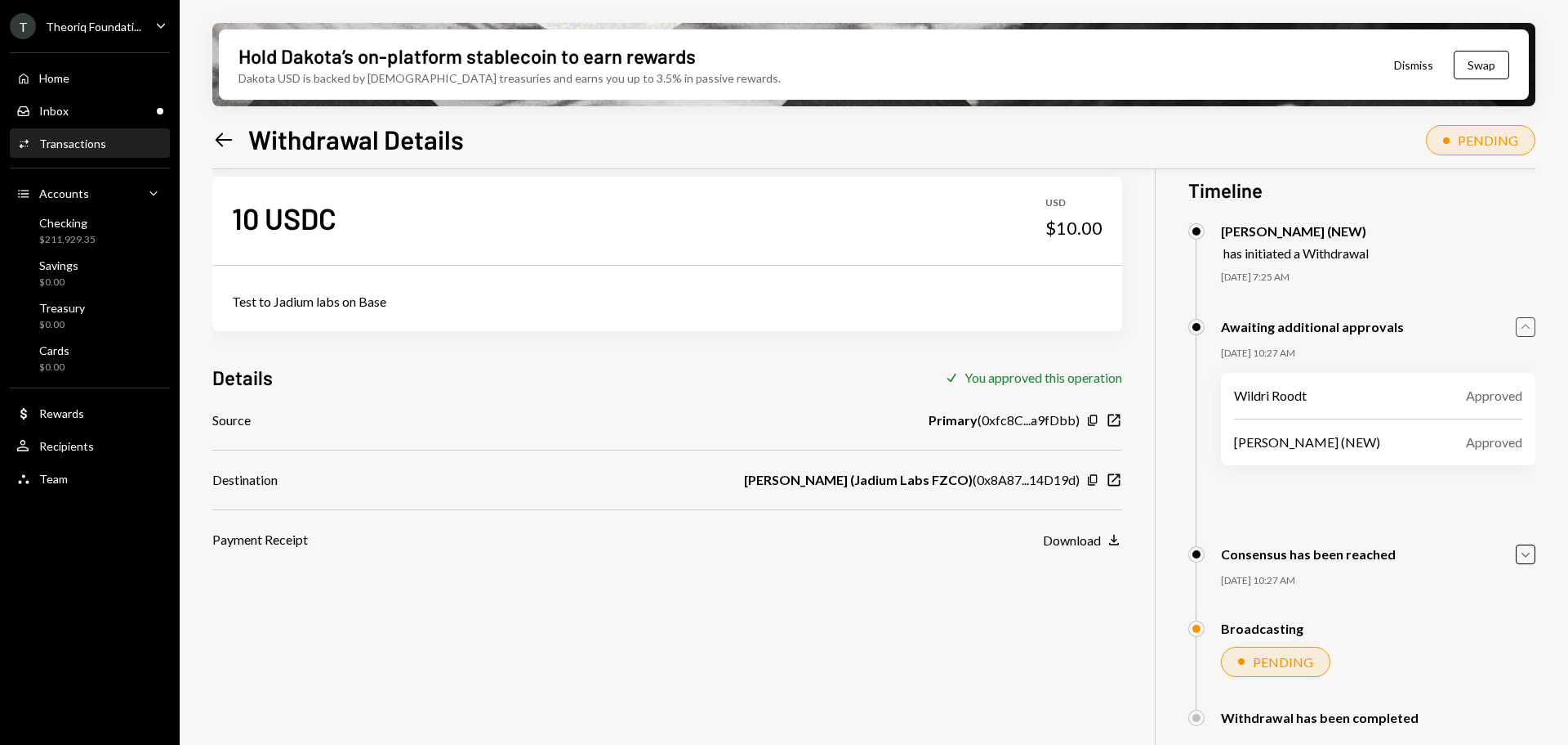
scroll to position [0, 0]
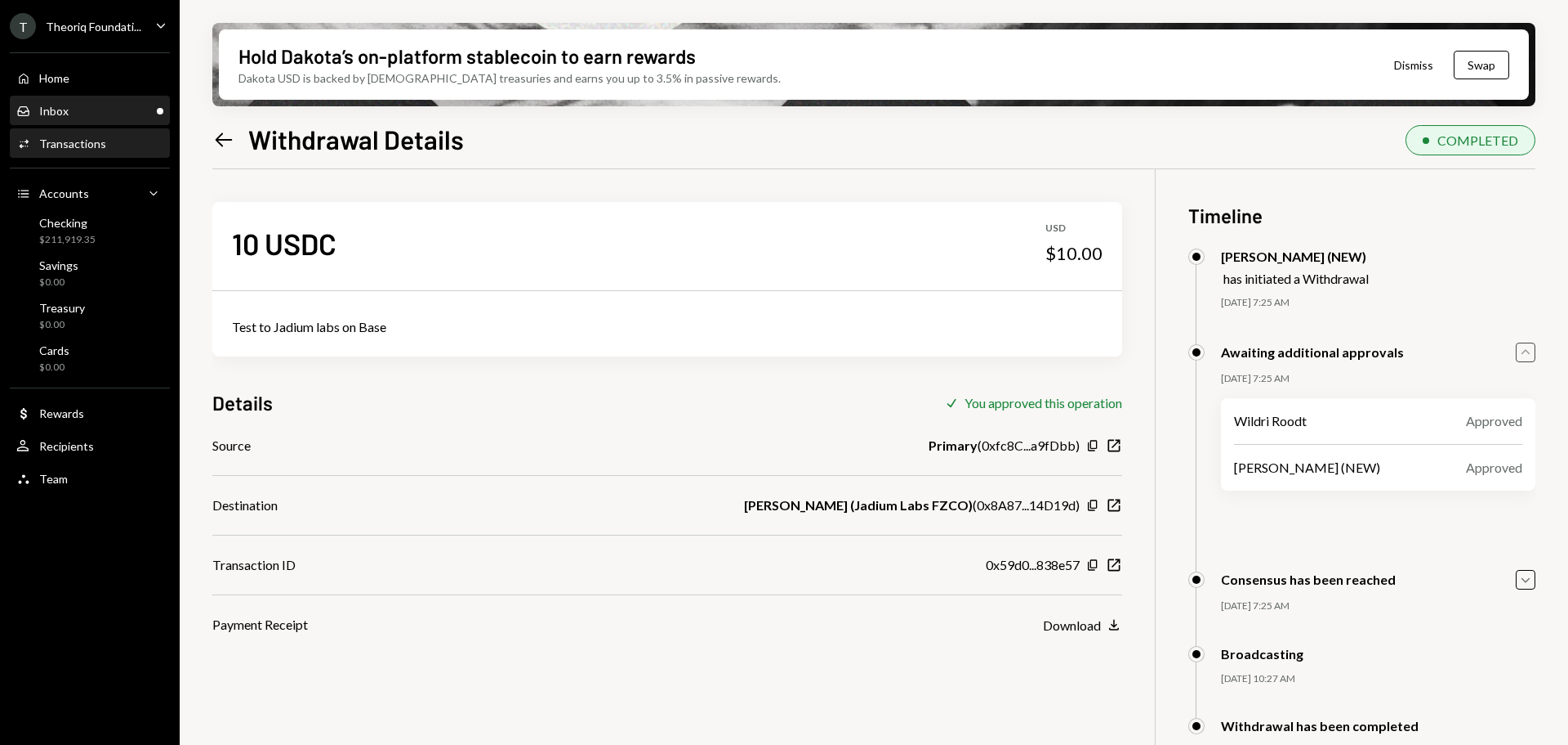
click at [103, 98] on div "Inbox Inbox" at bounding box center [89, 111] width 147 height 28
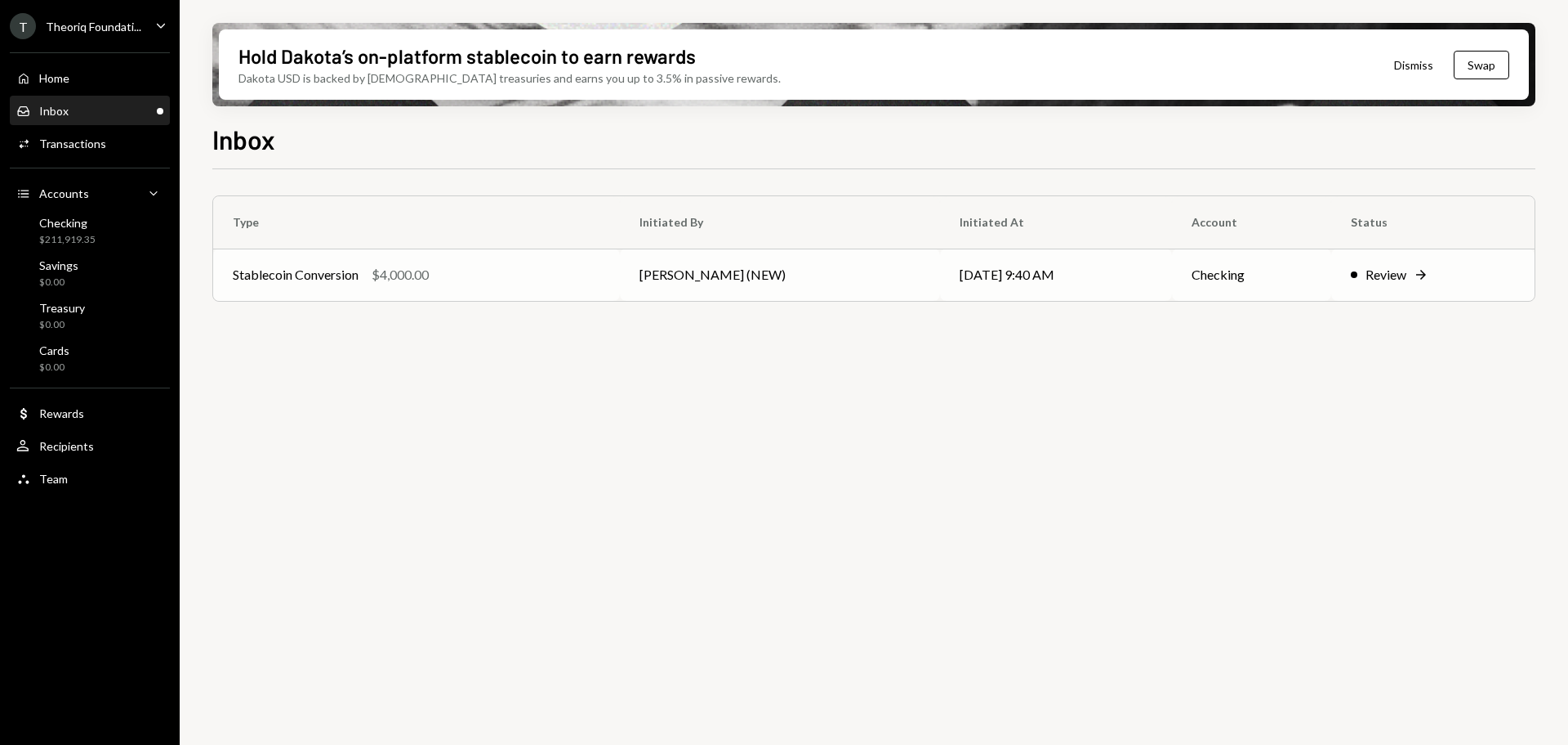
click at [531, 263] on td "Stablecoin Conversion $4,000.00" at bounding box center [416, 275] width 407 height 53
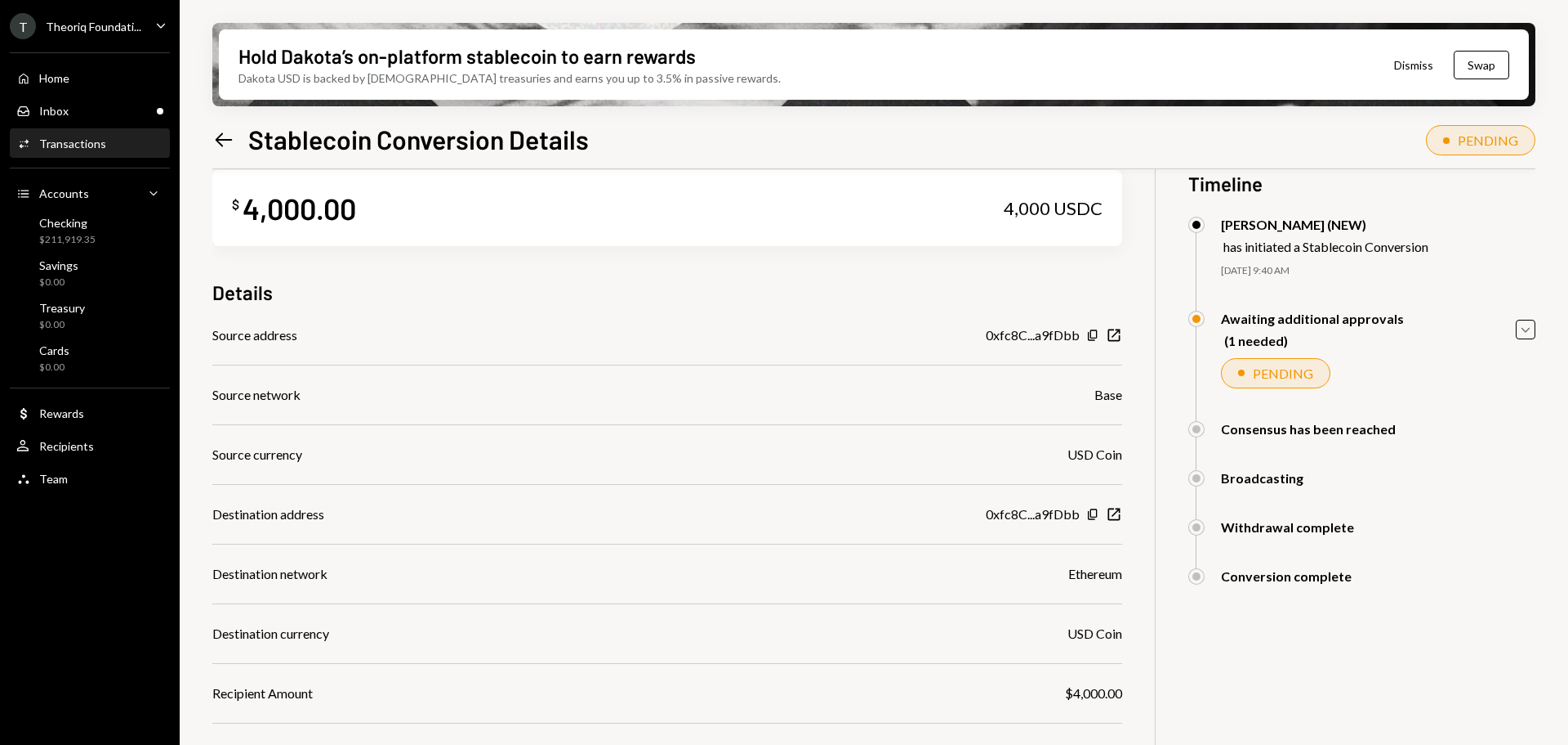
scroll to position [82, 0]
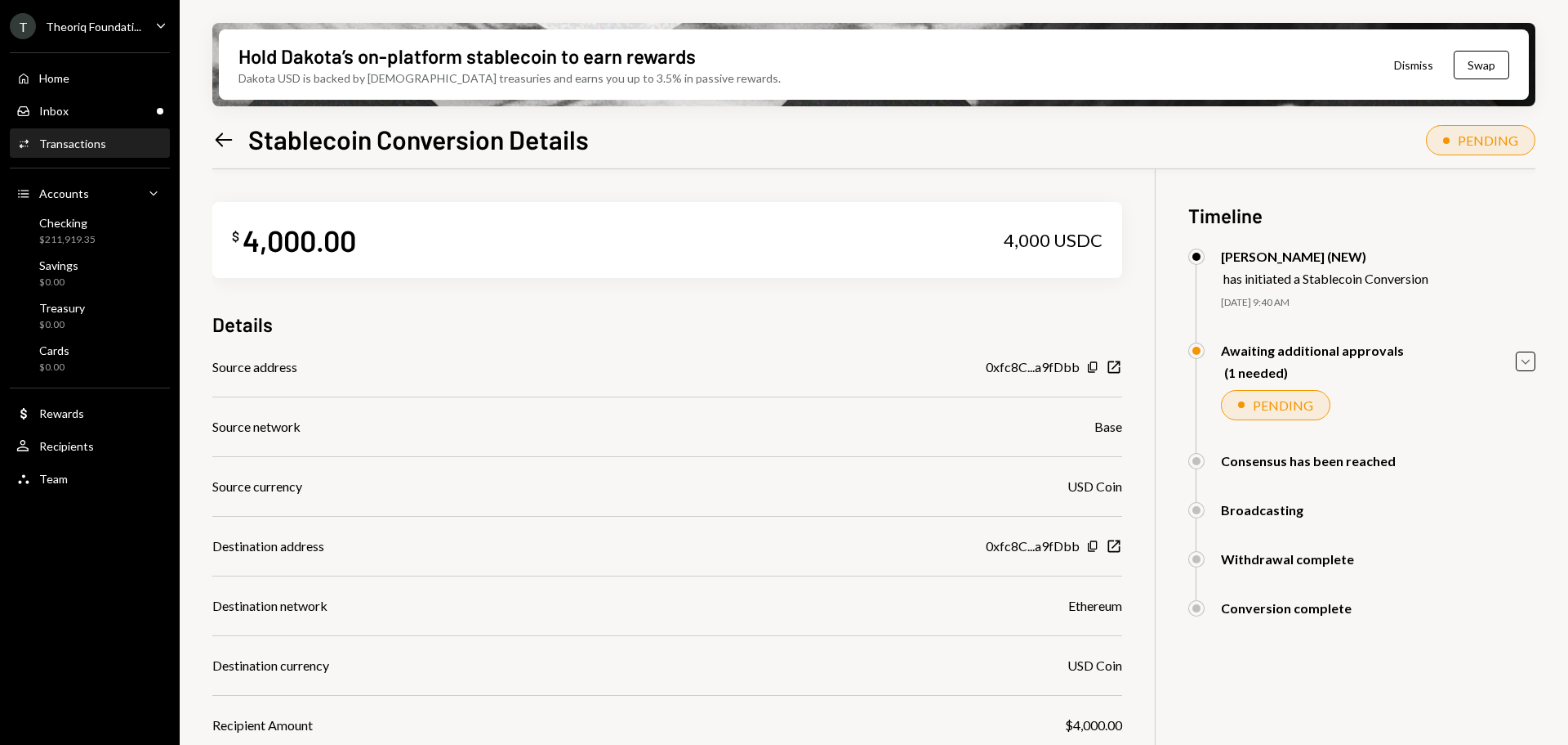
scroll to position [82, 0]
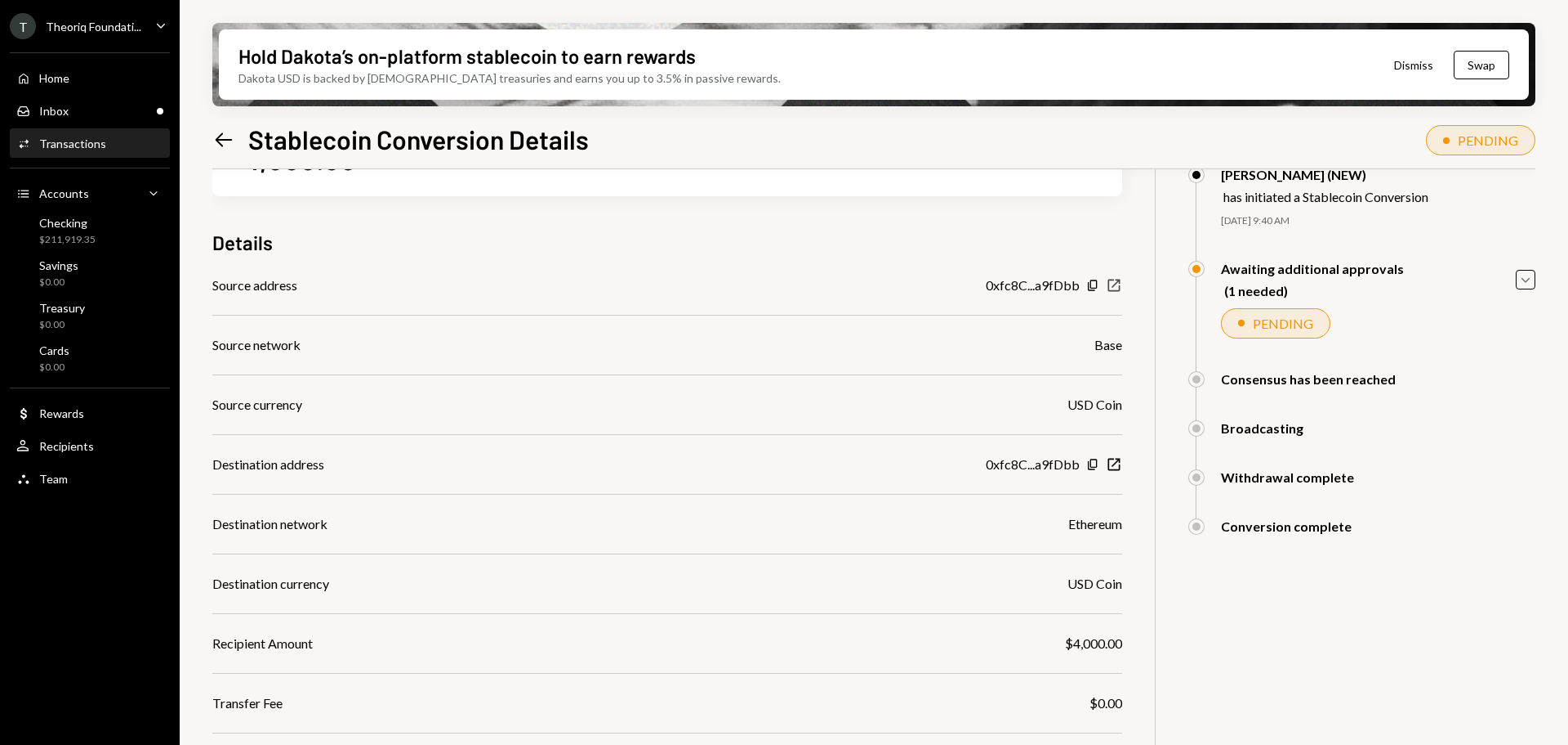
click at [1113, 281] on icon "New Window" at bounding box center [1114, 285] width 16 height 16
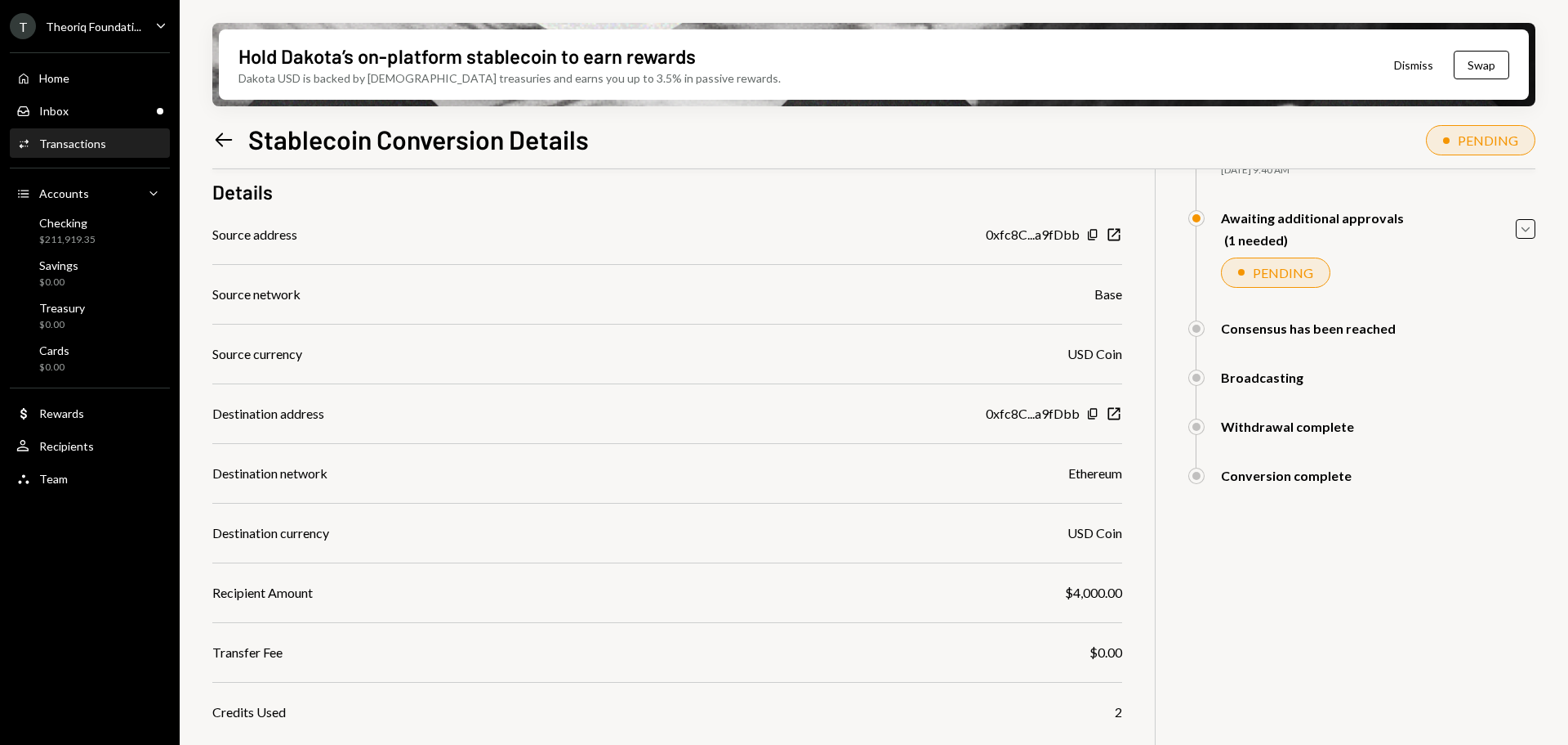
scroll to position [51, 0]
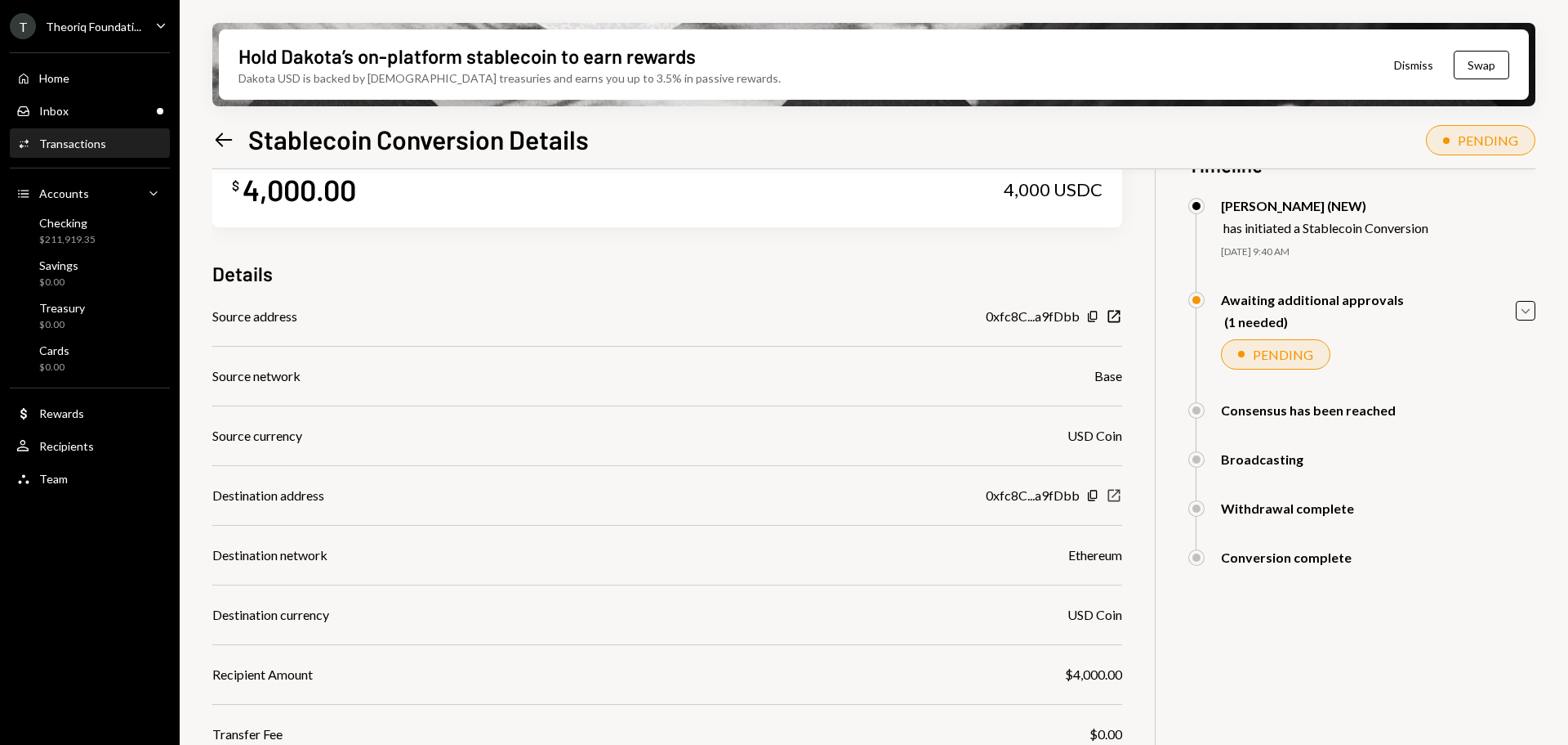
click at [1116, 495] on icon "New Window" at bounding box center [1114, 494] width 16 height 16
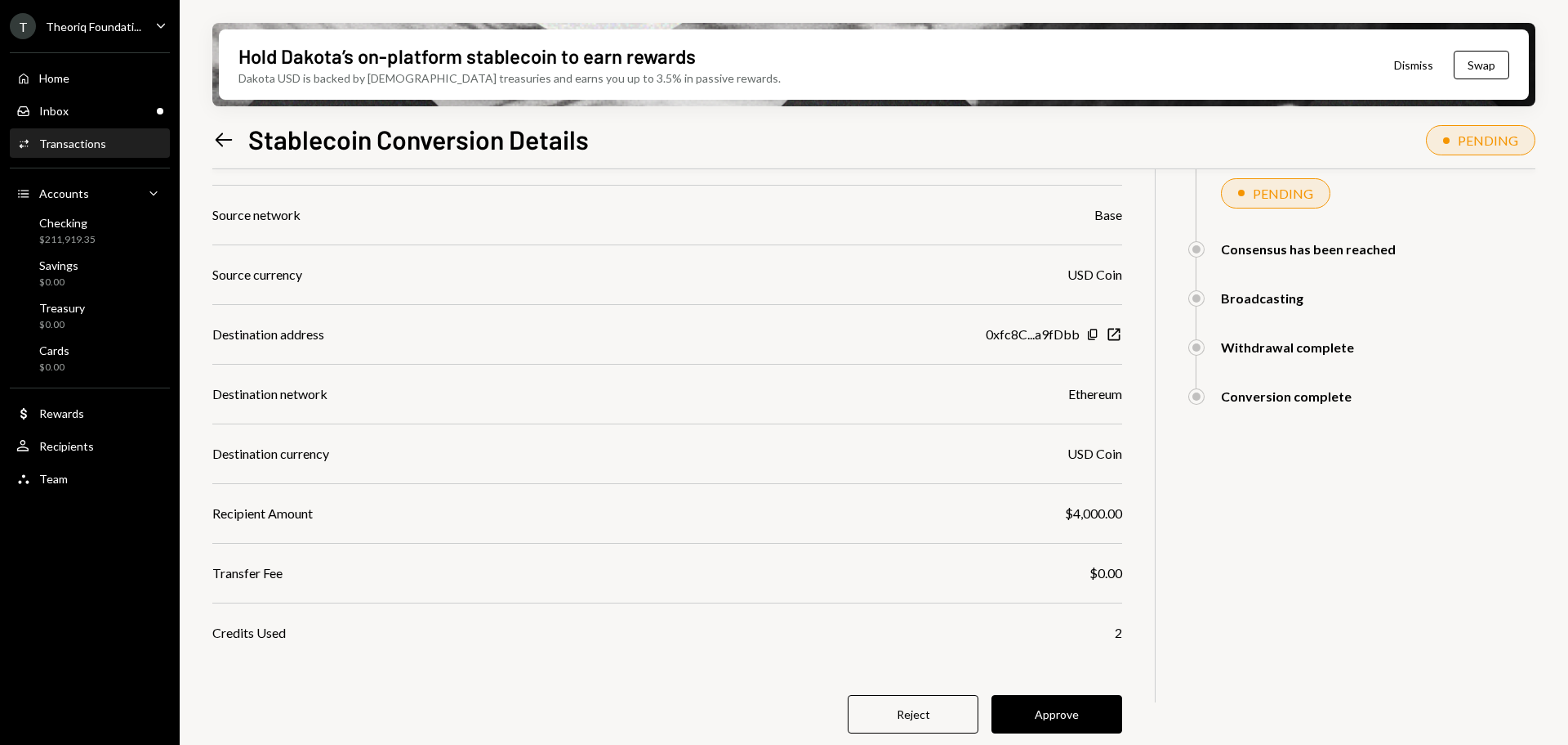
scroll to position [214, 0]
click at [1054, 725] on button "Approve" at bounding box center [1057, 711] width 131 height 38
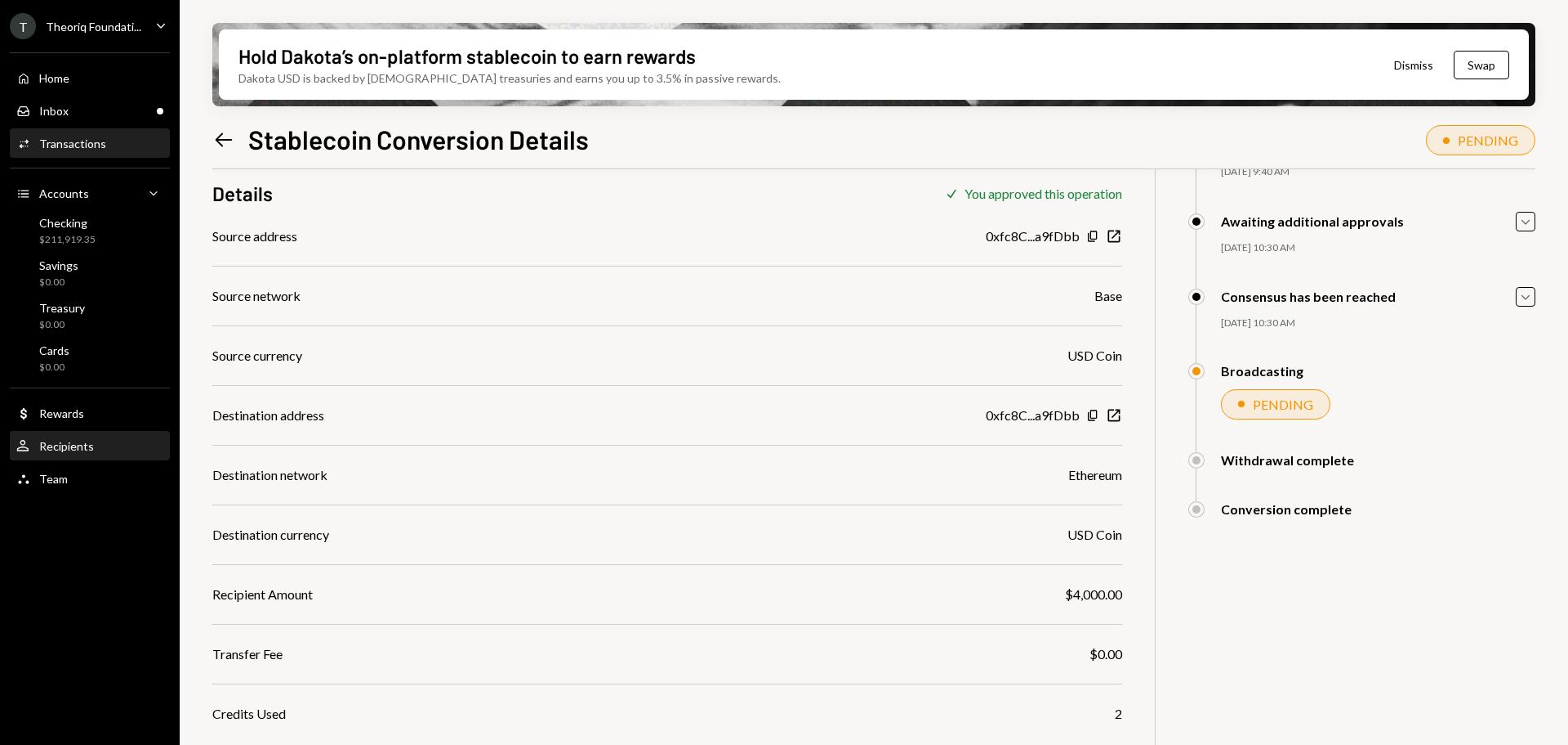
scroll to position [131, 0]
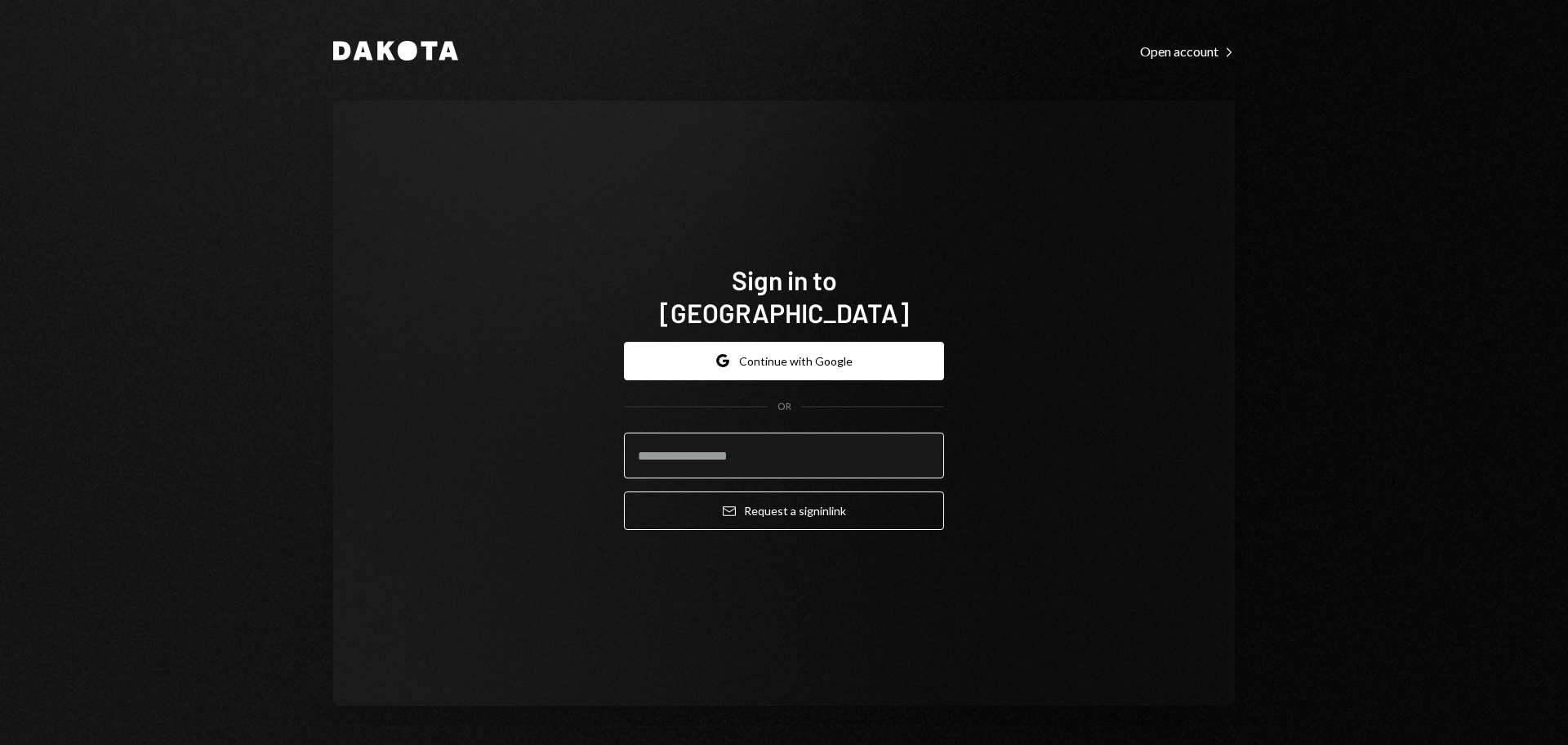
click at [722, 433] on input "email" at bounding box center [784, 455] width 320 height 46
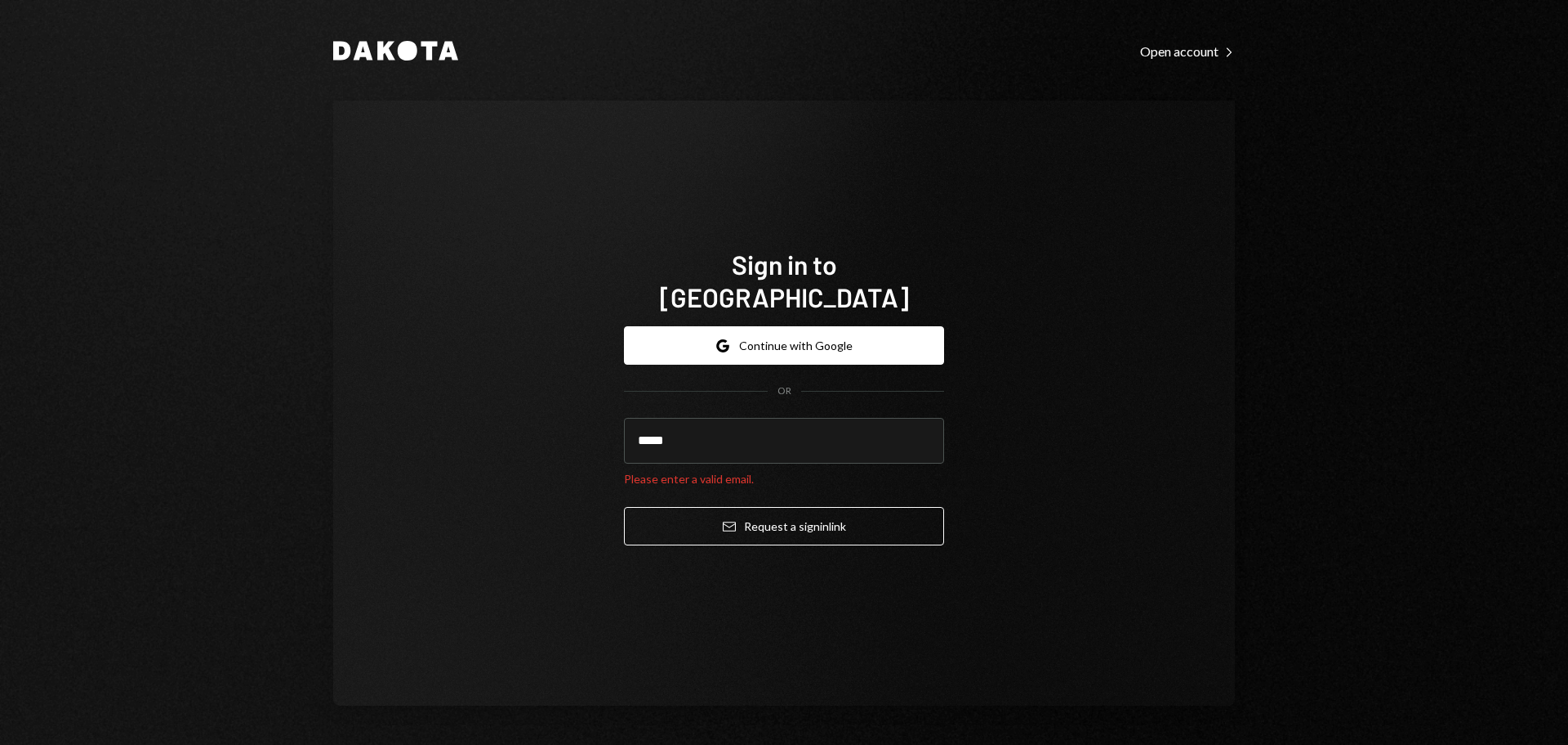
type input "**********"
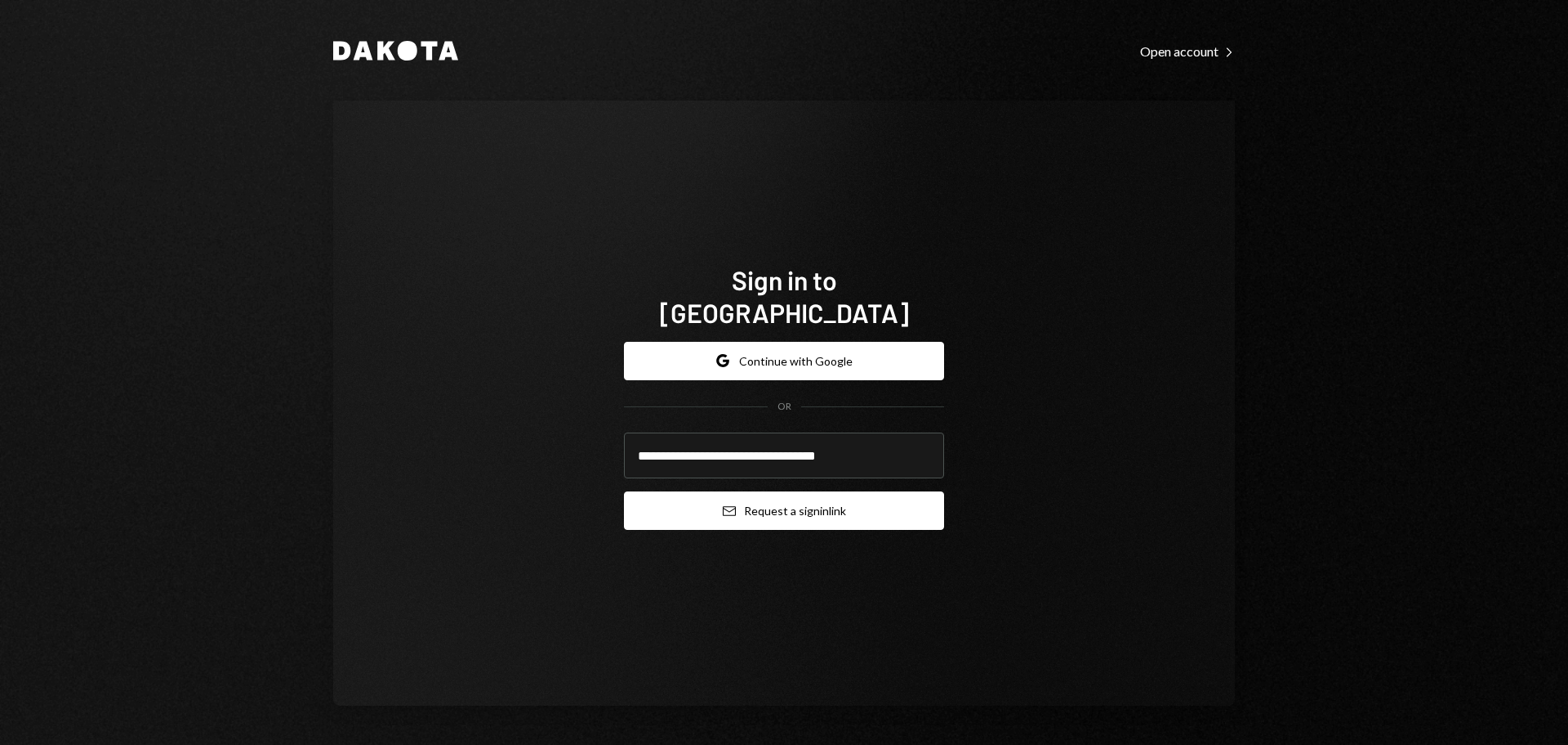
click at [784, 495] on button "Email Request a sign in link" at bounding box center [784, 510] width 320 height 38
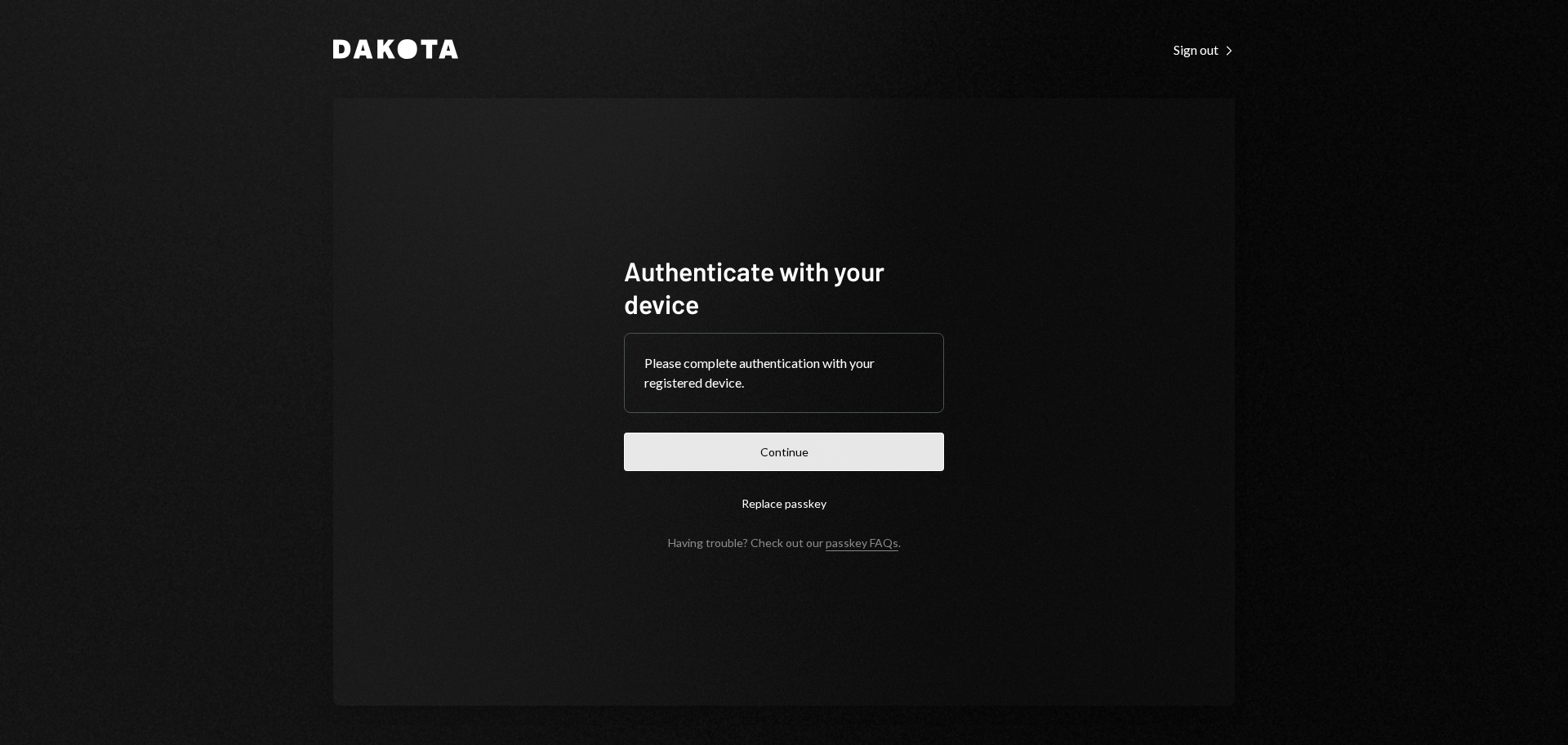
click at [813, 443] on button "Continue" at bounding box center [784, 451] width 320 height 38
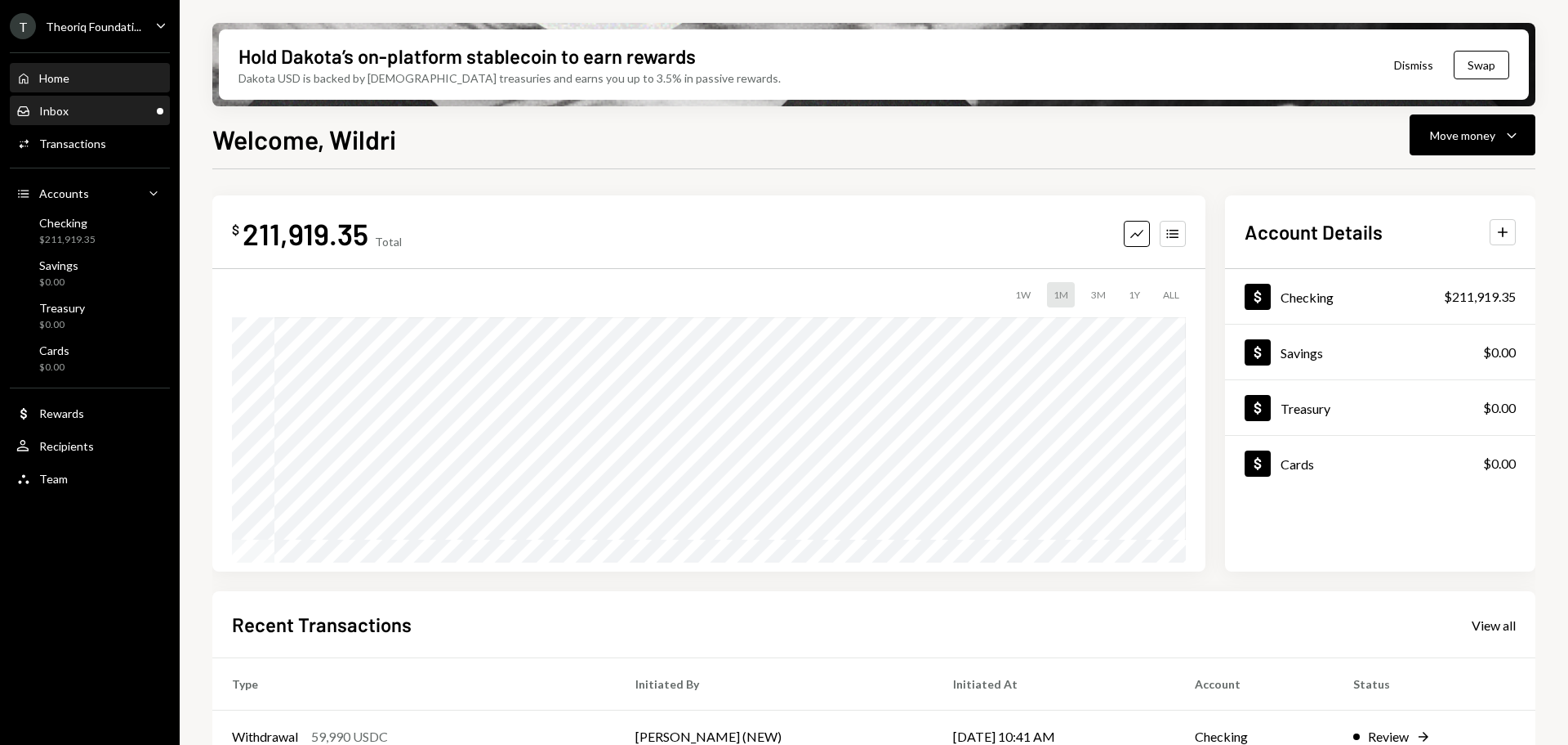
click at [101, 113] on div "Inbox Inbox" at bounding box center [89, 110] width 147 height 14
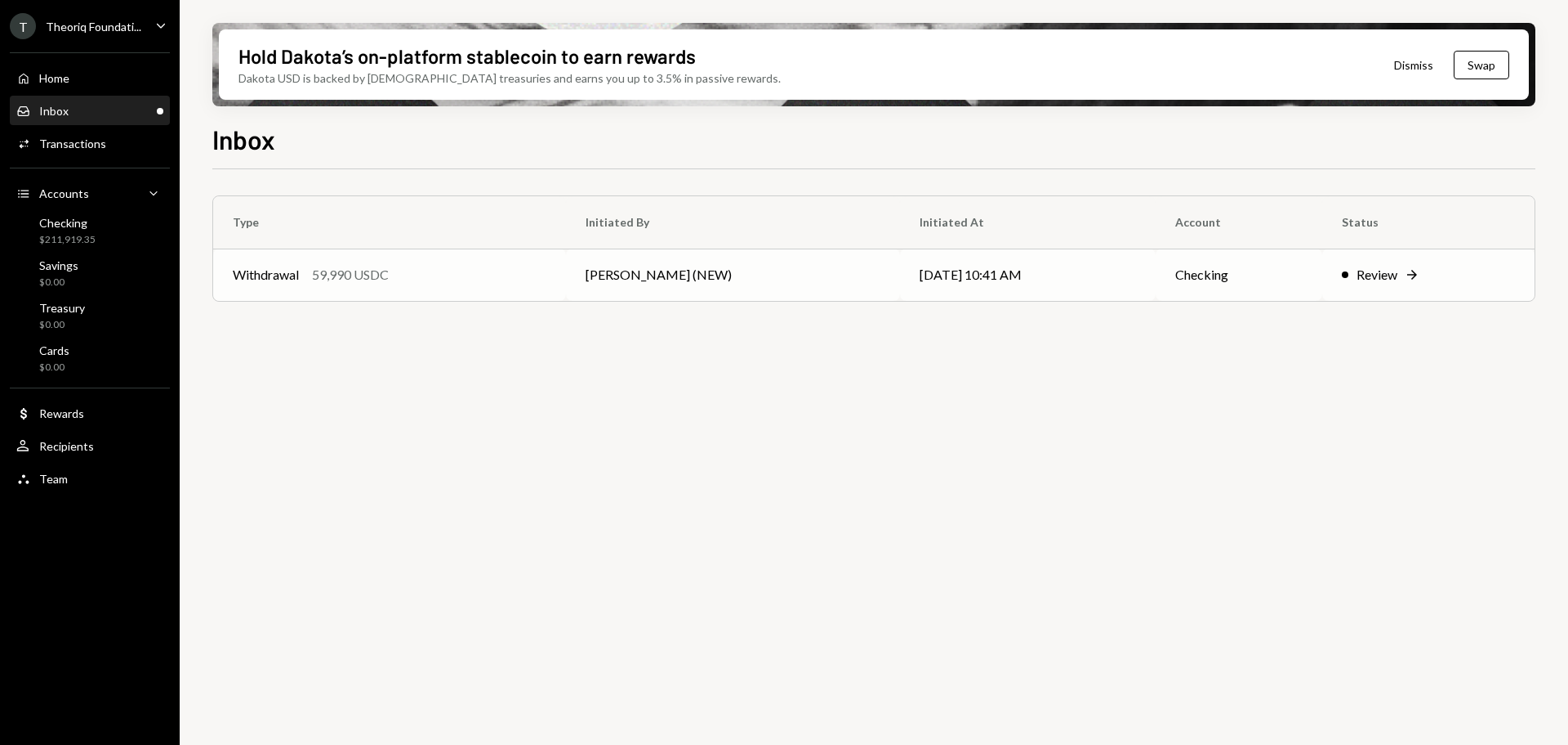
click at [664, 270] on td "[PERSON_NAME] (NEW)" at bounding box center [733, 275] width 335 height 53
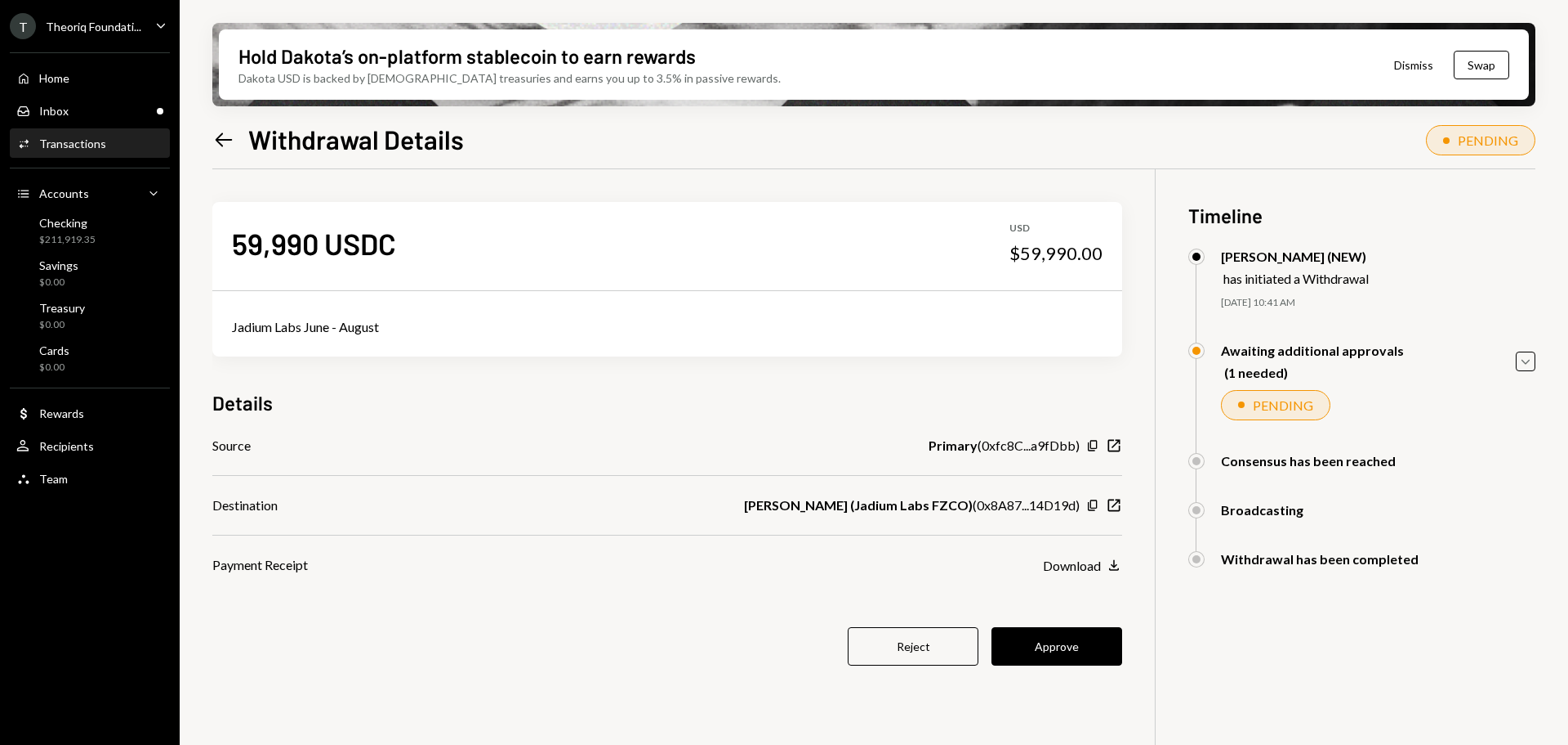
click at [937, 401] on div "Details" at bounding box center [667, 403] width 910 height 27
click at [1115, 503] on icon "New Window" at bounding box center [1114, 505] width 16 height 16
click at [75, 240] on div "$211,919.35" at bounding box center [67, 240] width 56 height 14
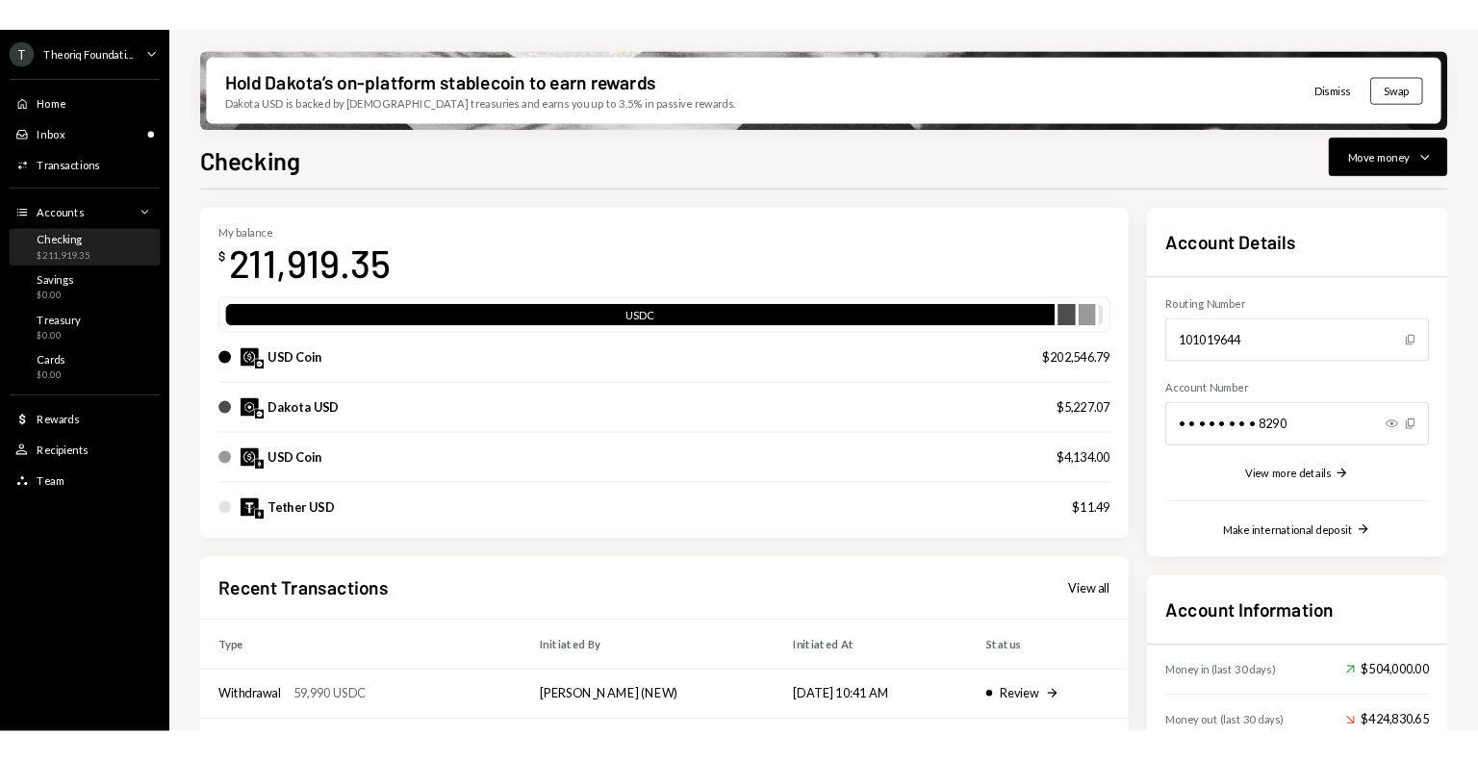
scroll to position [96, 0]
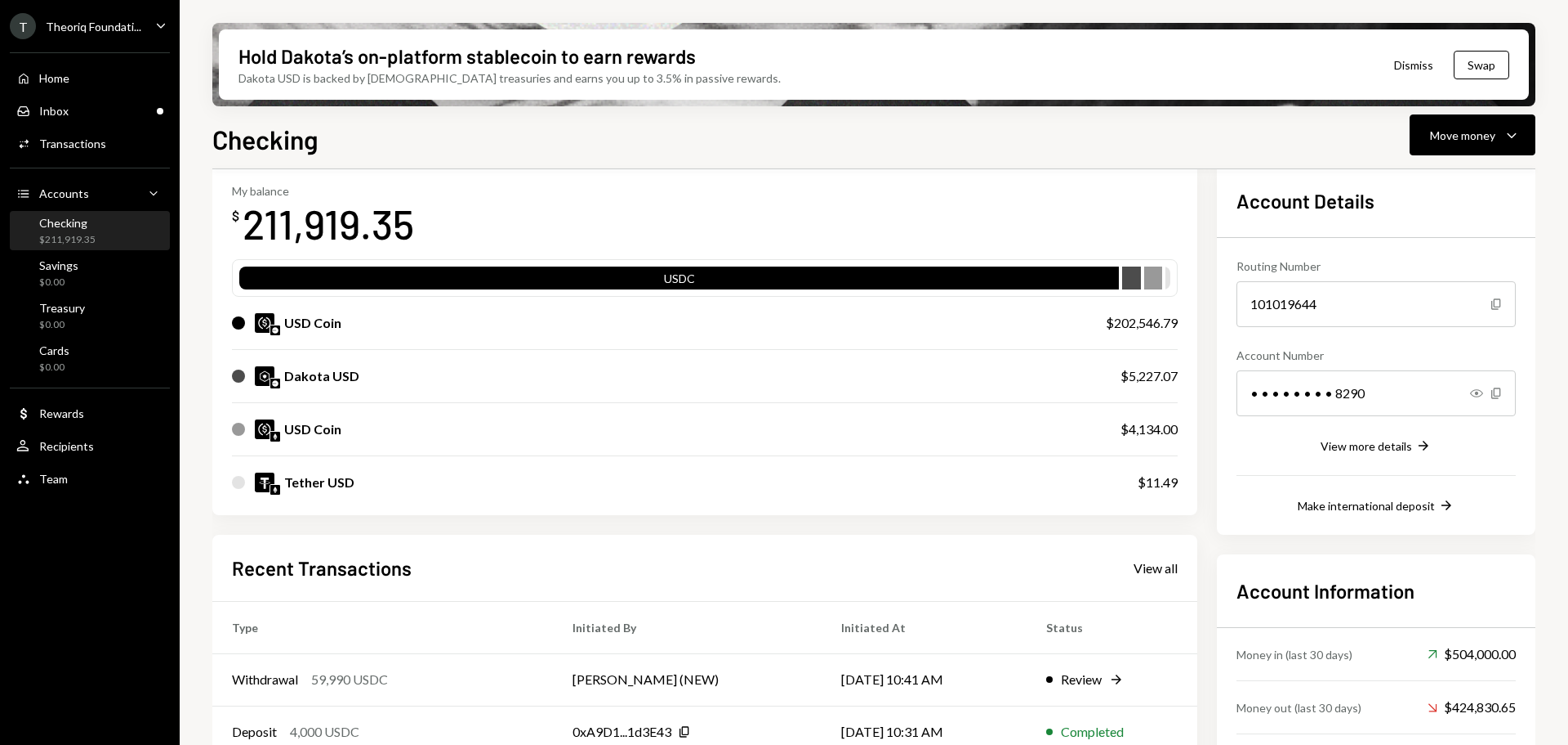
click at [97, 95] on div "Home Home Inbox Inbox Activities Transactions Accounts Accounts Caret Down Chec…" at bounding box center [90, 269] width 180 height 454
click at [97, 116] on div "Inbox Inbox" at bounding box center [89, 110] width 147 height 14
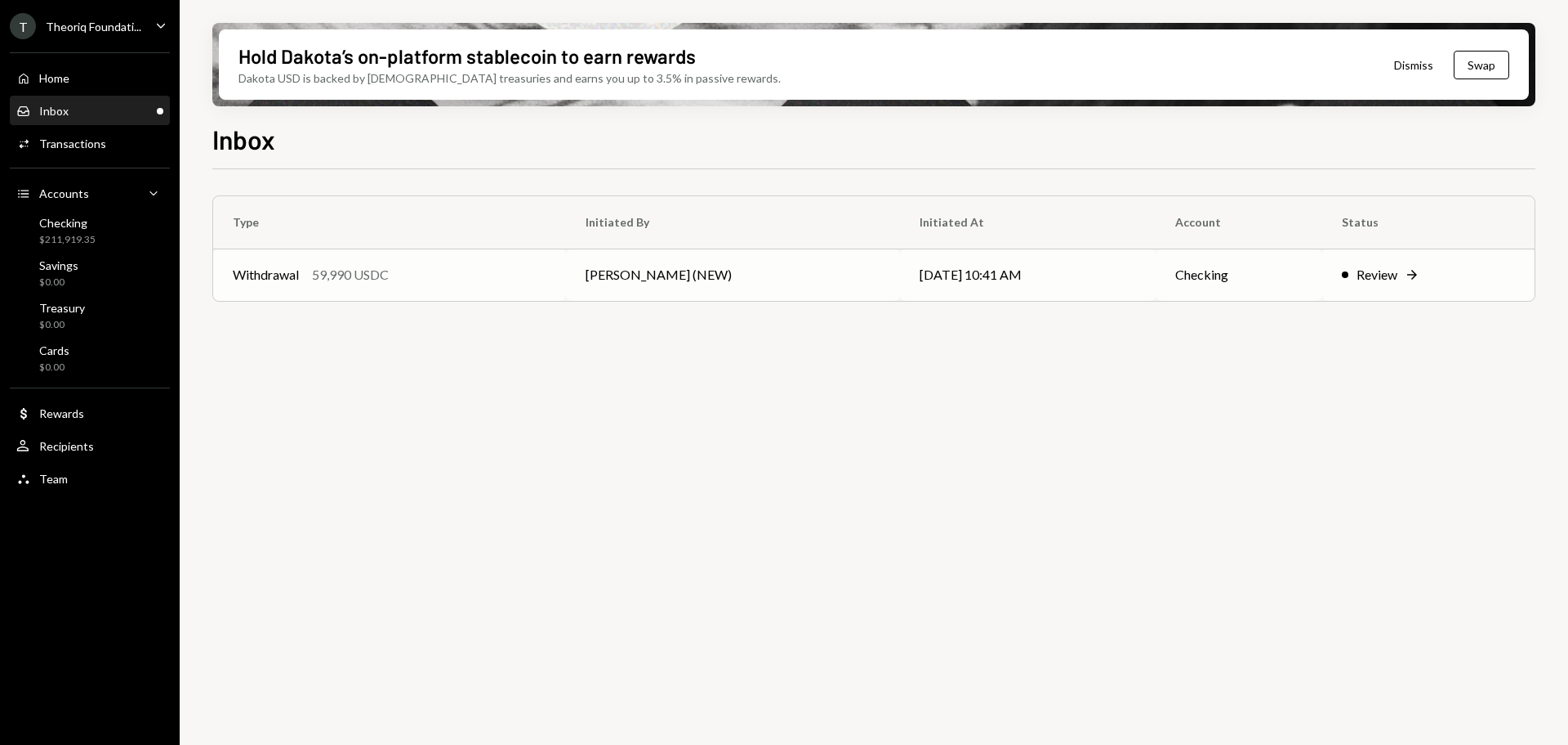
click at [594, 263] on td "[PERSON_NAME] (NEW)" at bounding box center [733, 275] width 335 height 53
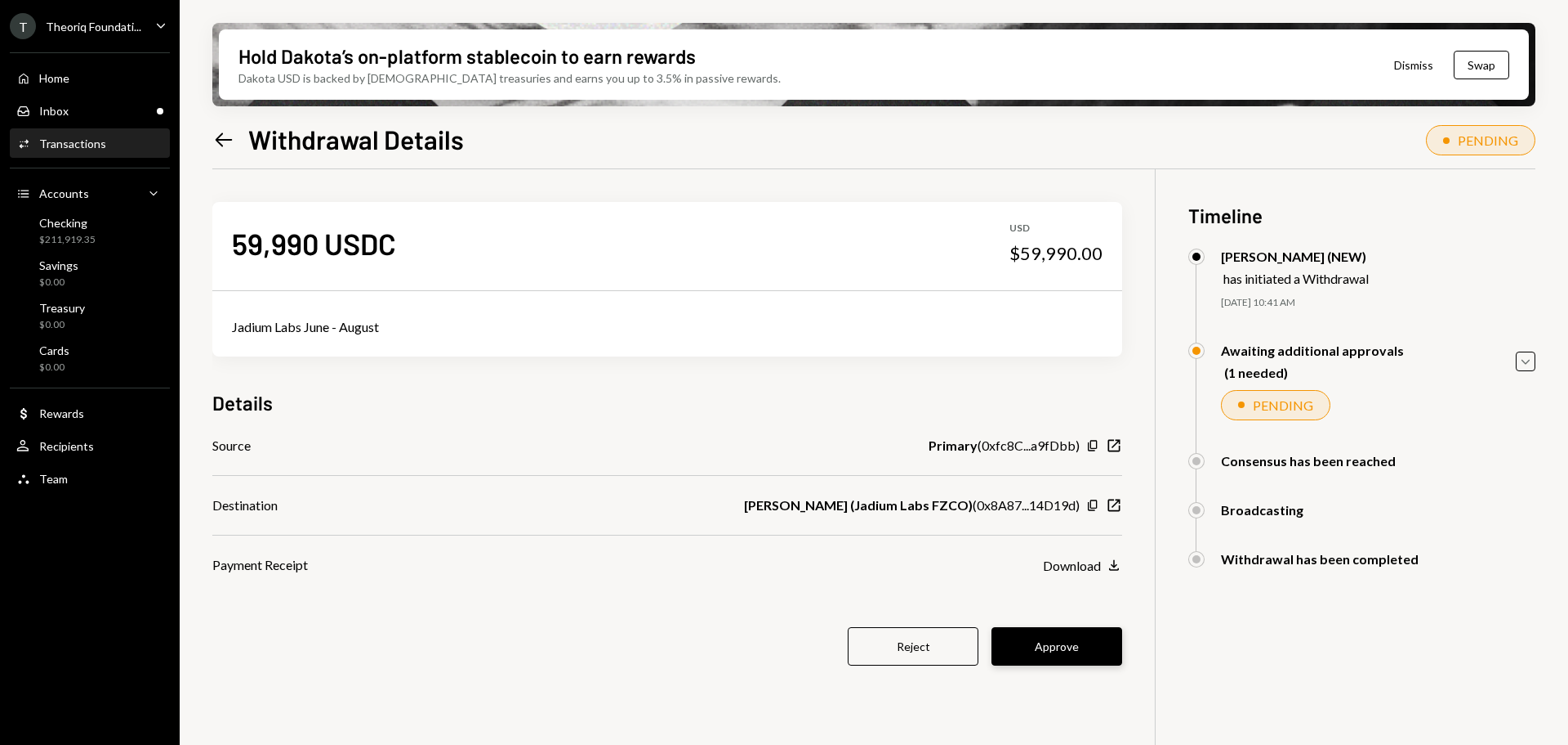
click at [1054, 635] on button "Approve" at bounding box center [1057, 646] width 131 height 38
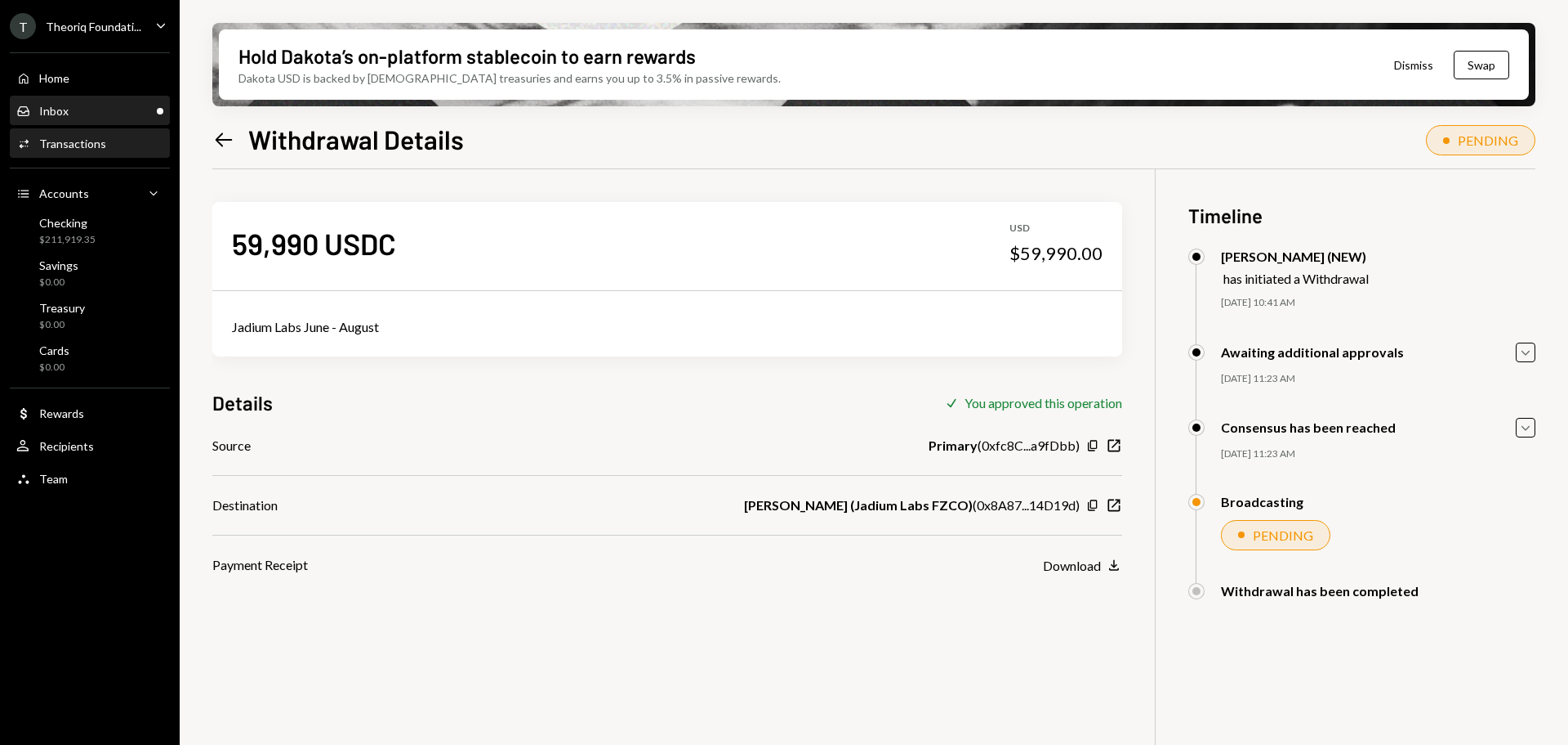
click at [131, 121] on div "Inbox Inbox" at bounding box center [89, 111] width 147 height 28
